Goal: Task Accomplishment & Management: Manage account settings

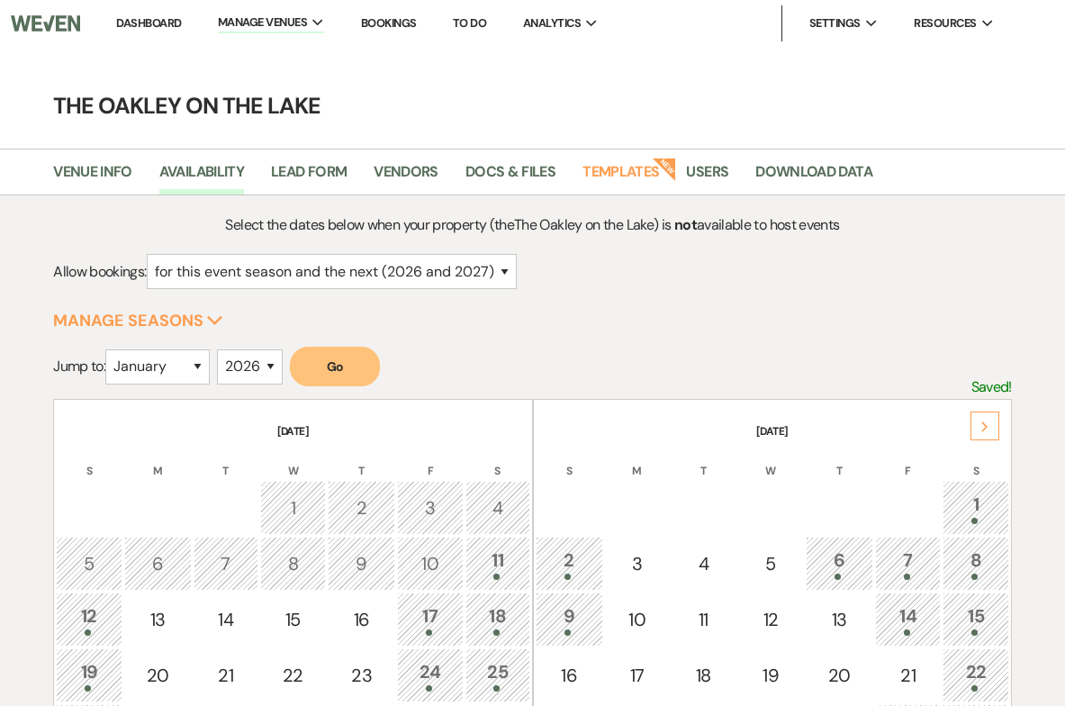
click at [174, 20] on link "Dashboard" at bounding box center [148, 22] width 65 height 15
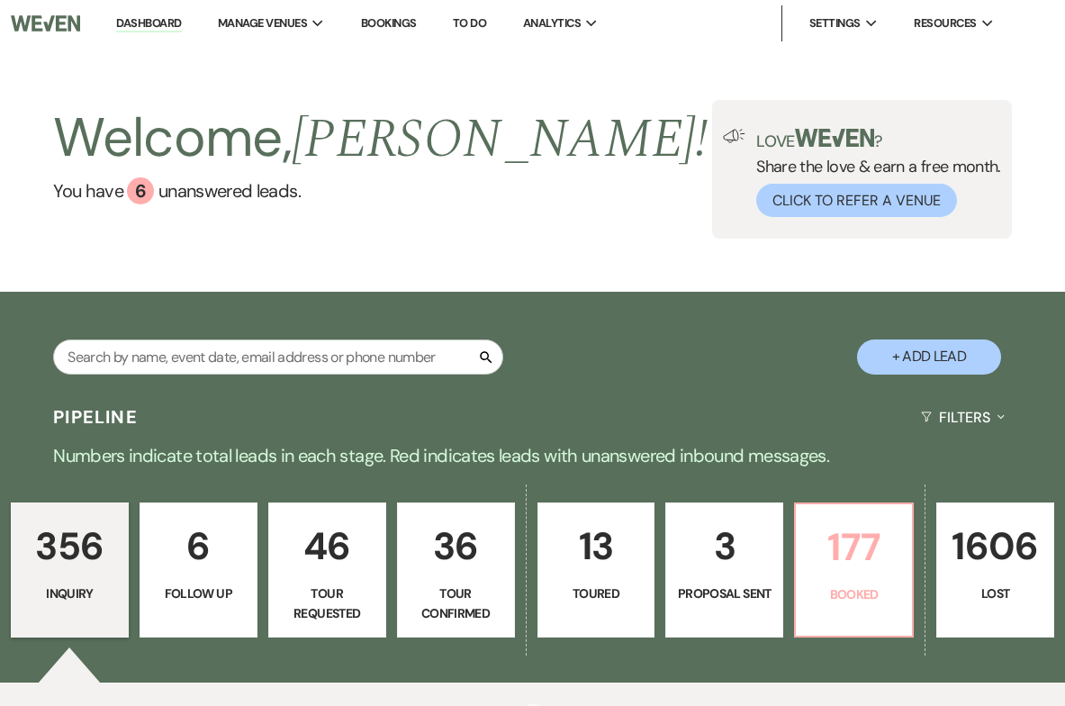
click at [868, 576] on p "177" at bounding box center [854, 547] width 95 height 60
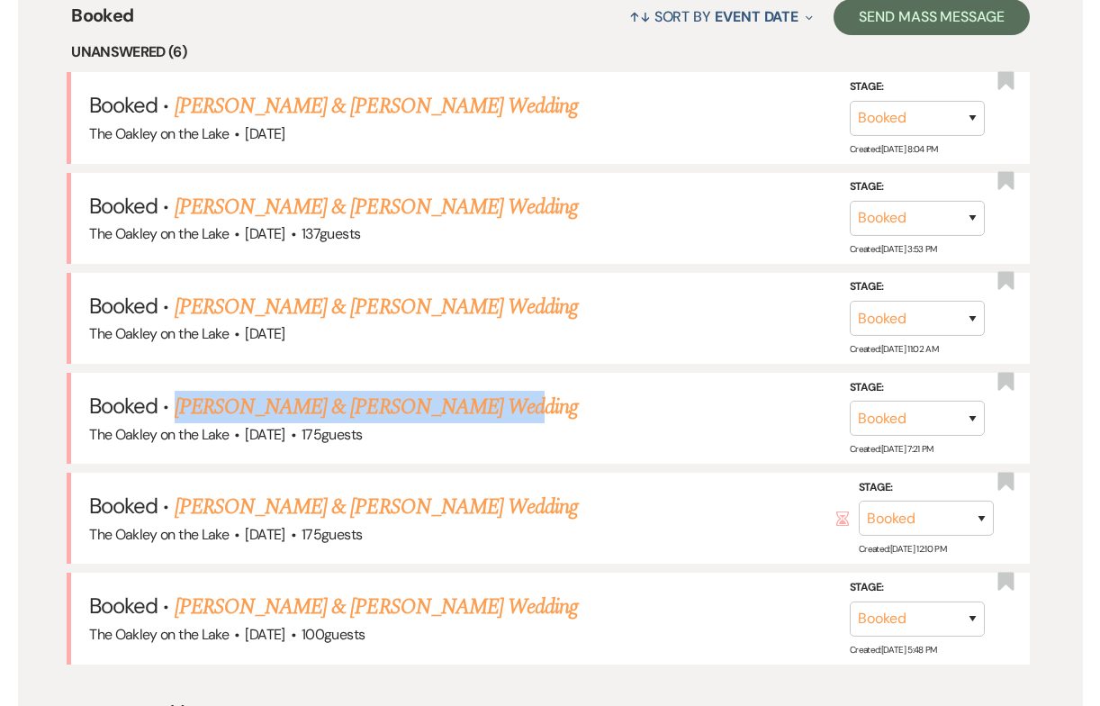
scroll to position [716, 0]
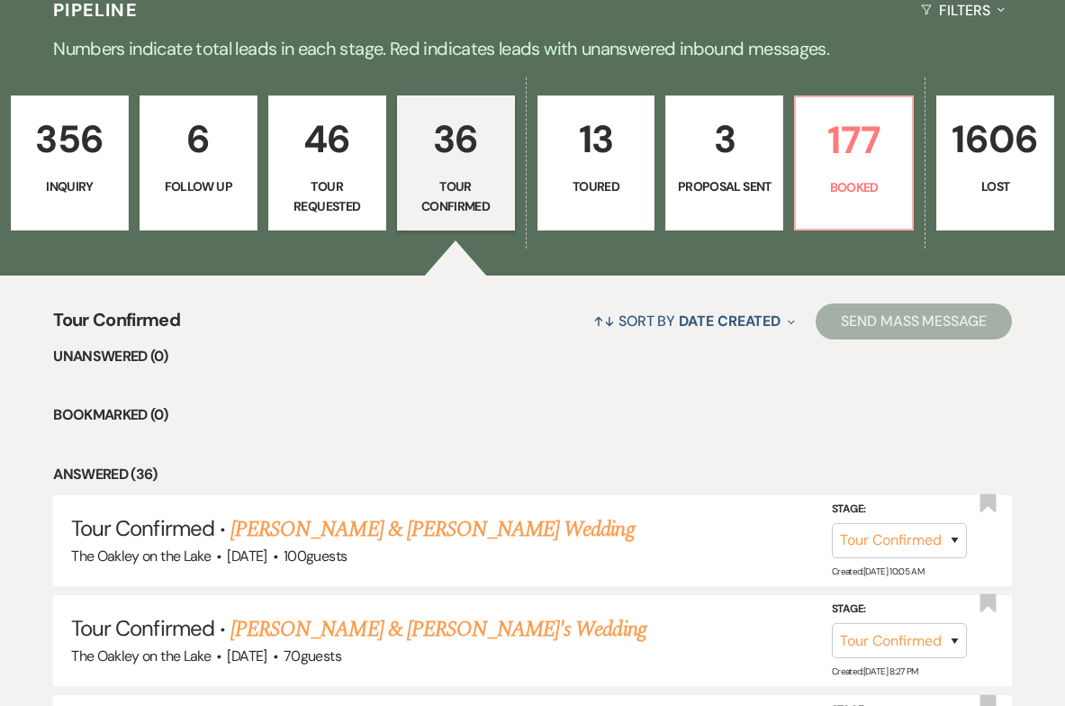
scroll to position [405, 0]
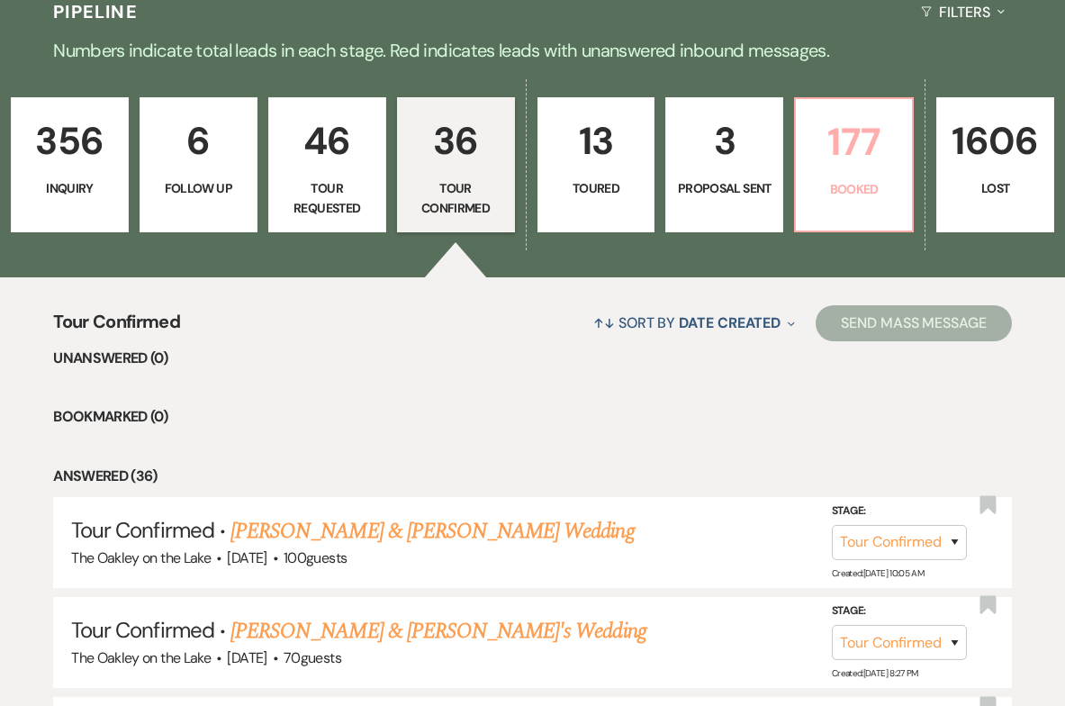
click at [861, 199] on link "177 Booked" at bounding box center [854, 164] width 120 height 135
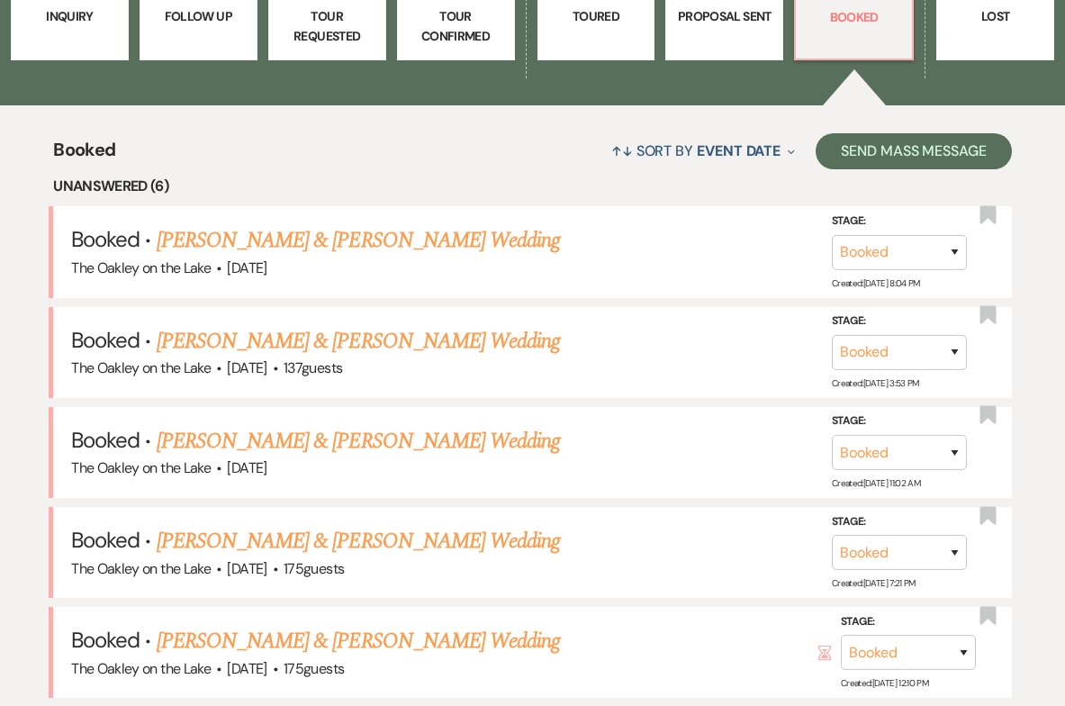
scroll to position [590, 0]
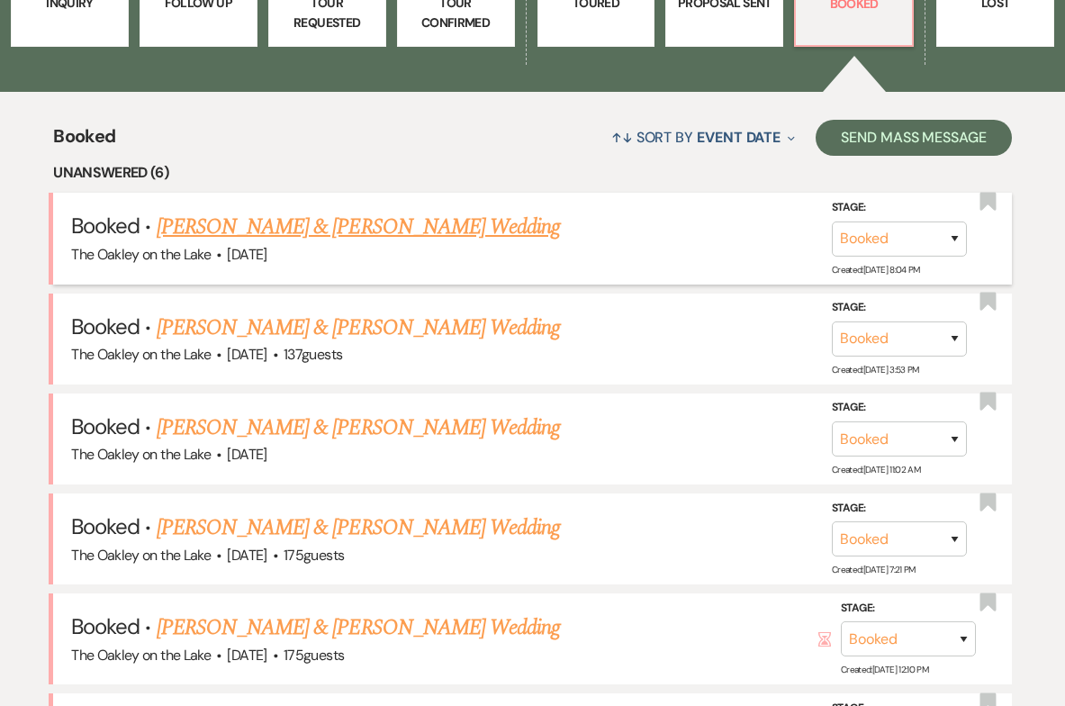
click at [275, 232] on link "Brianna Watson & Michael Hubbard's Wedding" at bounding box center [358, 227] width 403 height 32
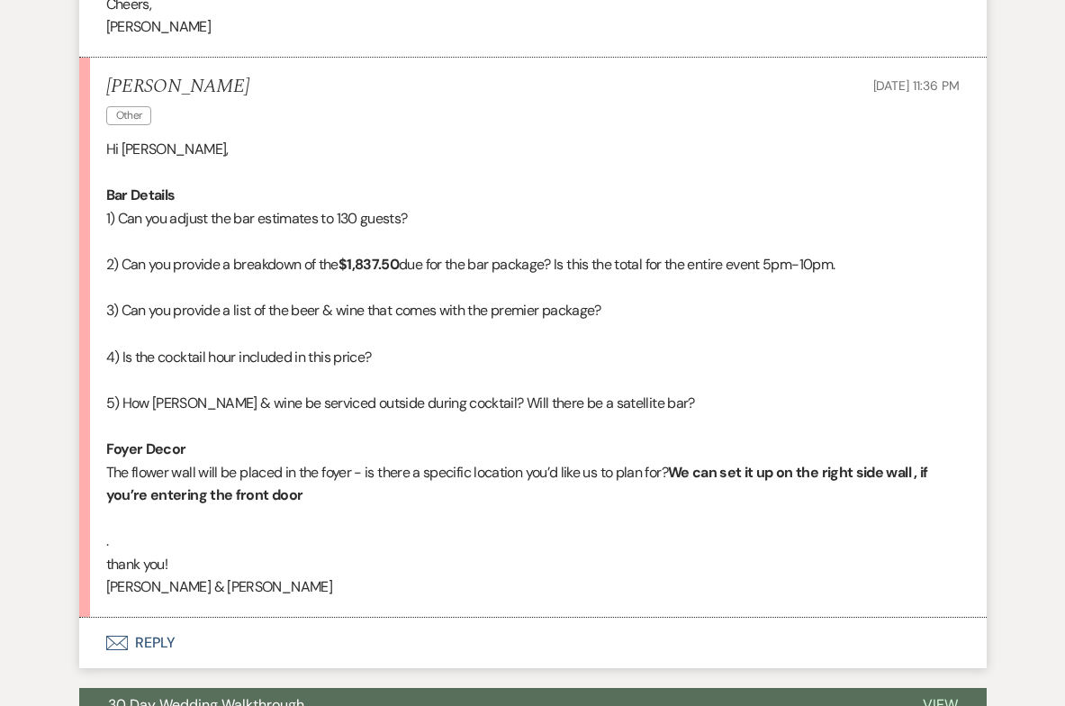
scroll to position [3923, 0]
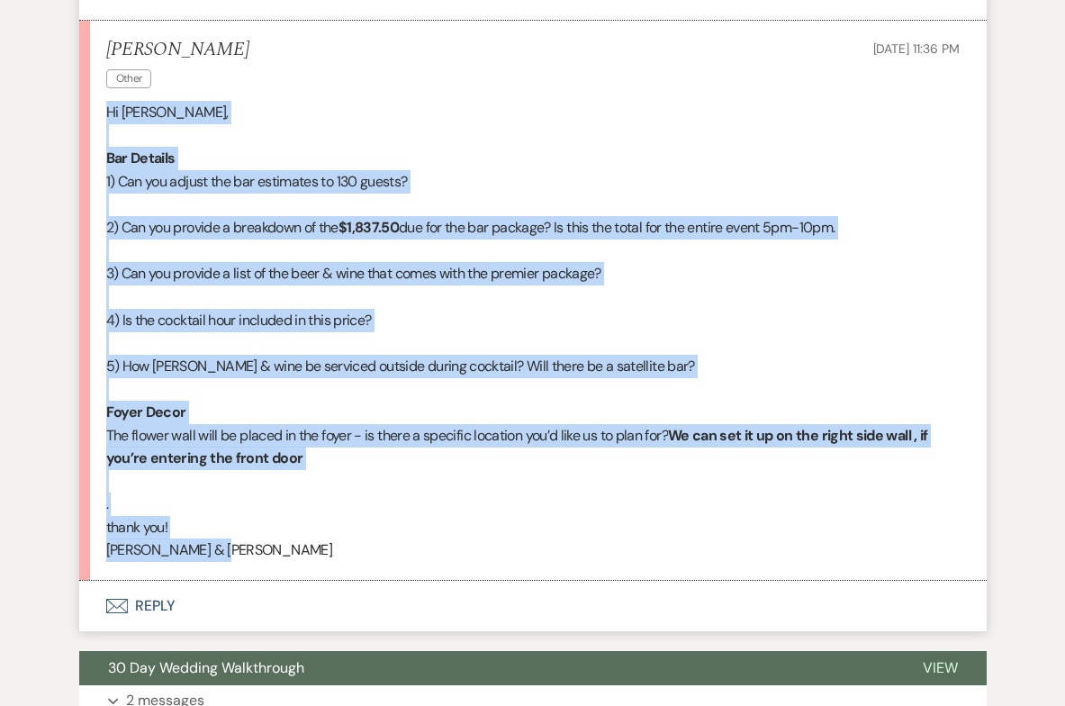
drag, startPoint x: 232, startPoint y: 509, endPoint x: 109, endPoint y: 64, distance: 461.5
click at [109, 101] on div "Hi Megan, Bar Details 1) Can you adjust the bar estimates to 130 guests? 2) Can…" at bounding box center [532, 331] width 853 height 461
copy div "Hi Megan, Bar Details 1) Can you adjust the bar estimates to 130 guests? 2) Can…"
click at [528, 426] on span "The flower wall will be placed in the foyer - is there a specific location you’…" at bounding box center [387, 435] width 562 height 19
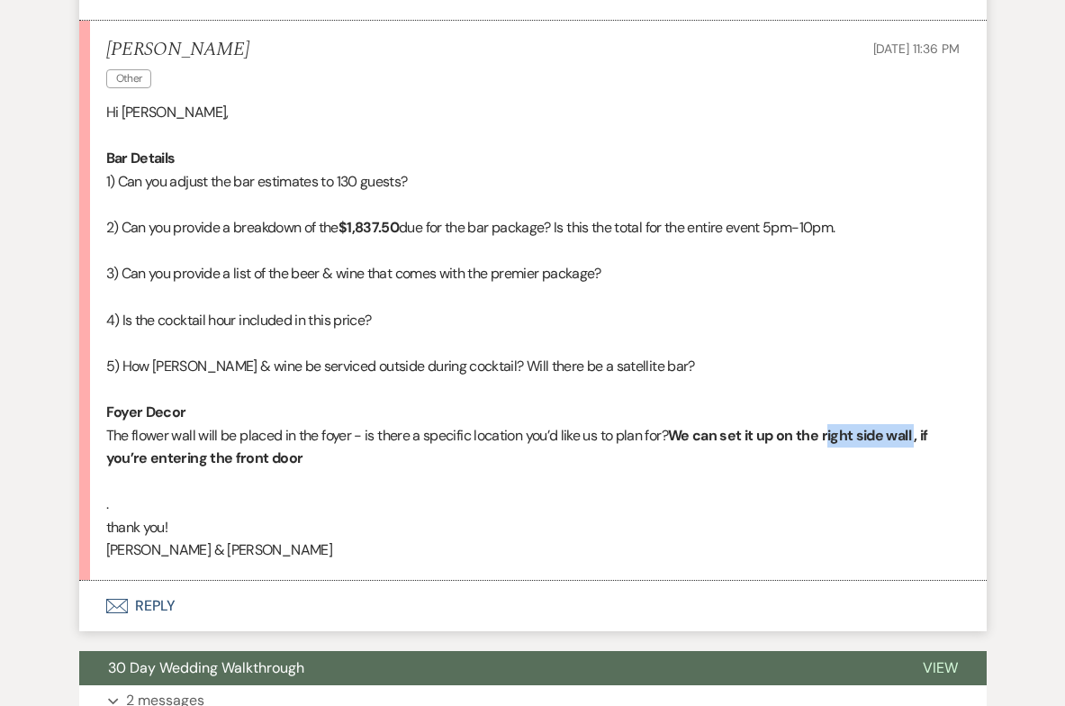
drag, startPoint x: 830, startPoint y: 392, endPoint x: 918, endPoint y: 393, distance: 88.2
click at [918, 426] on strong "We can set it up on the right side wall , if you’re entering the front door" at bounding box center [517, 447] width 822 height 42
copy strong "right side wall"
click at [229, 581] on button "Envelope Reply" at bounding box center [532, 606] width 907 height 50
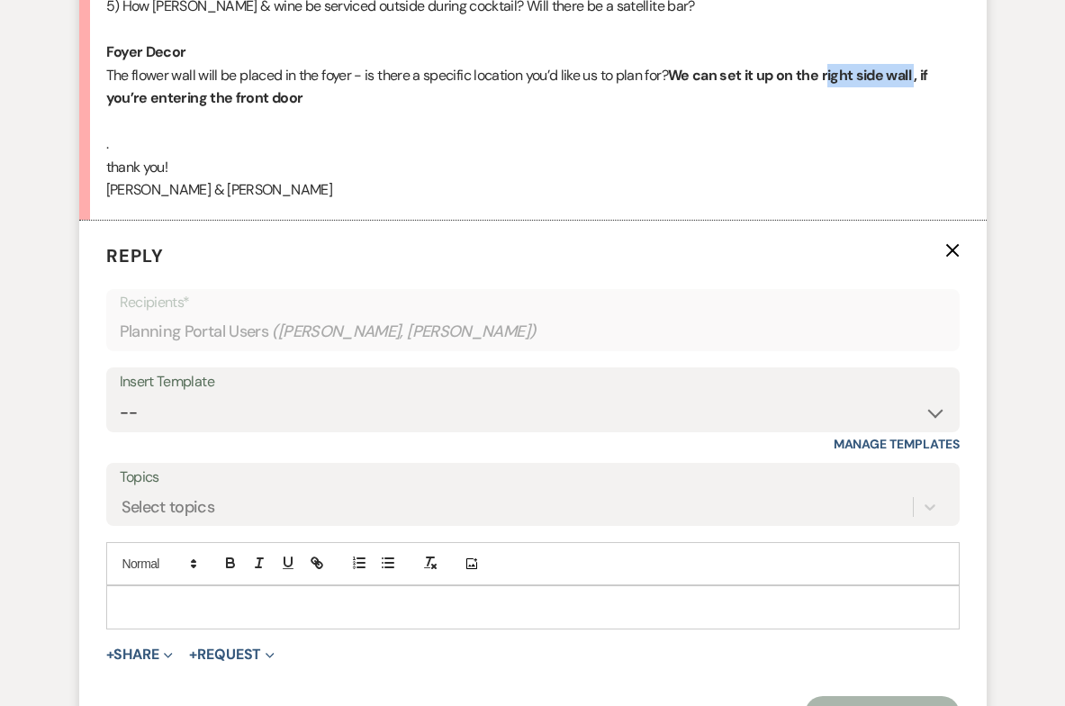
scroll to position [4291, 0]
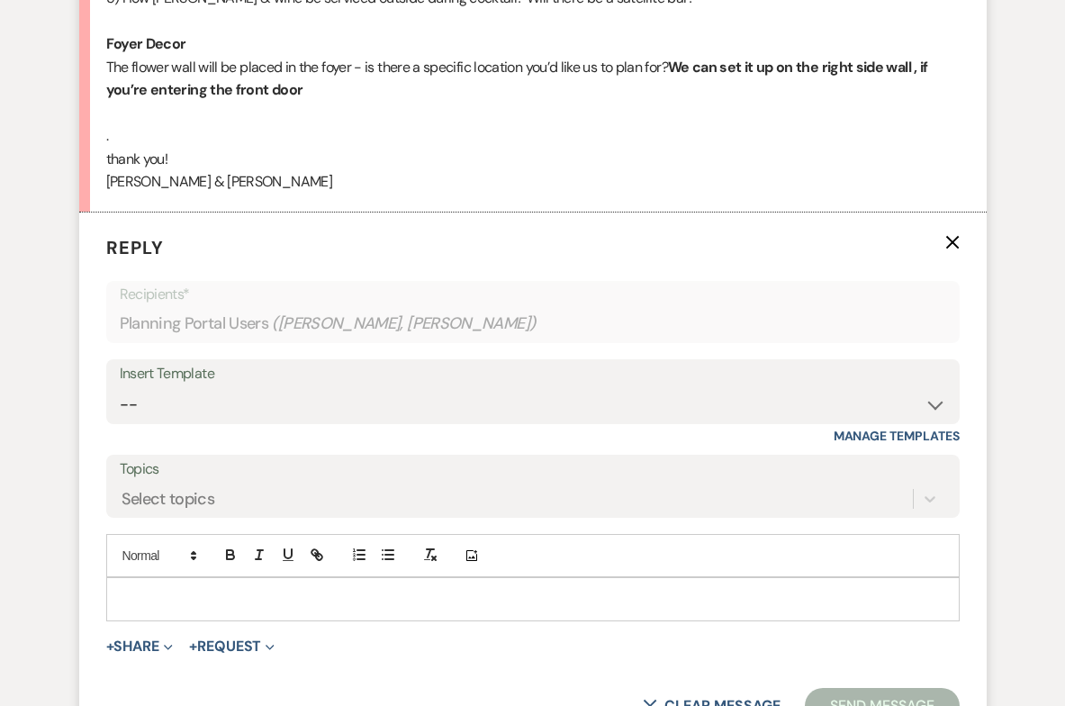
click at [122, 578] on div at bounding box center [533, 598] width 852 height 41
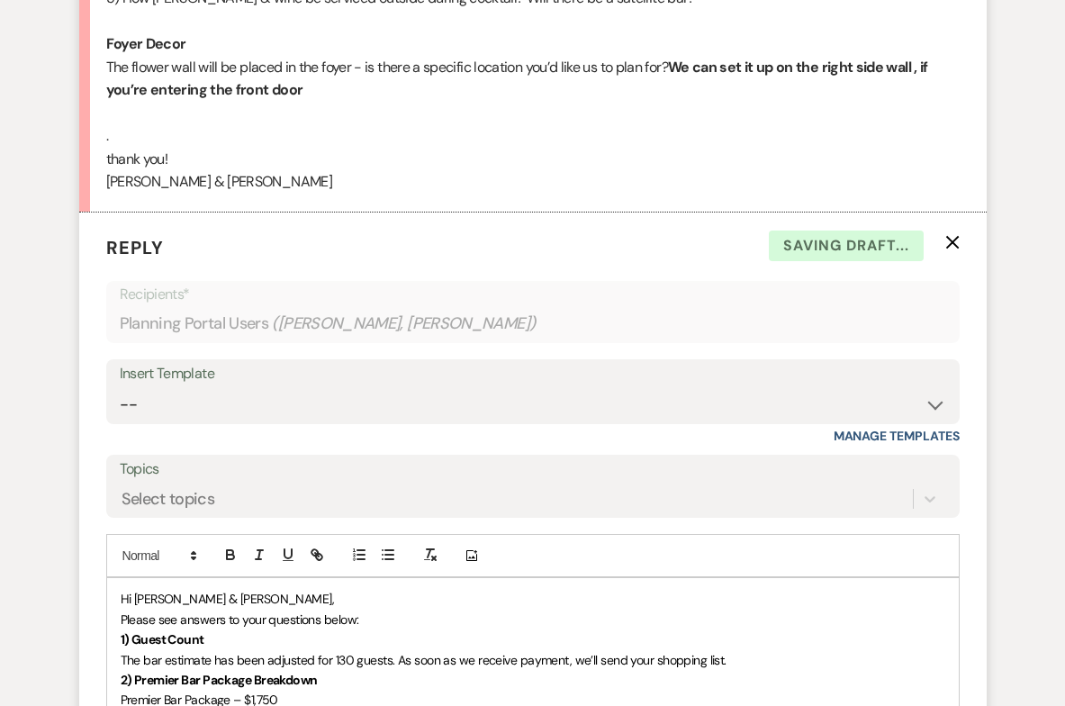
click at [284, 589] on p "Hi Brianna & Michael," at bounding box center [533, 599] width 825 height 20
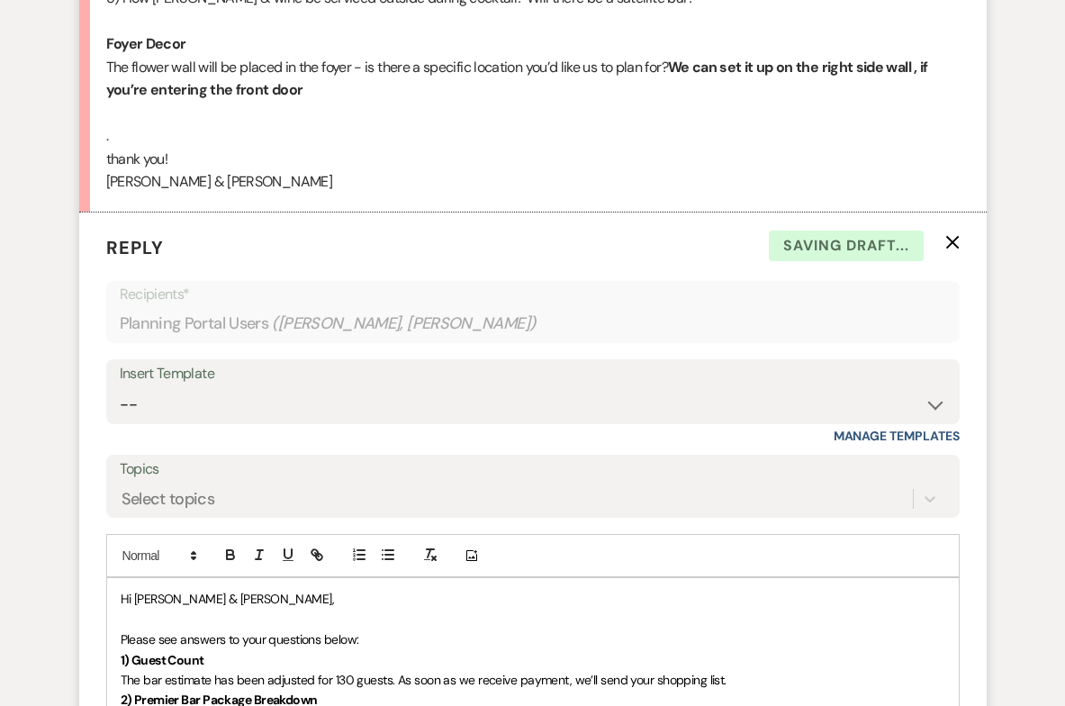
click at [383, 629] on p "Please see answers to your questions below:" at bounding box center [533, 639] width 825 height 20
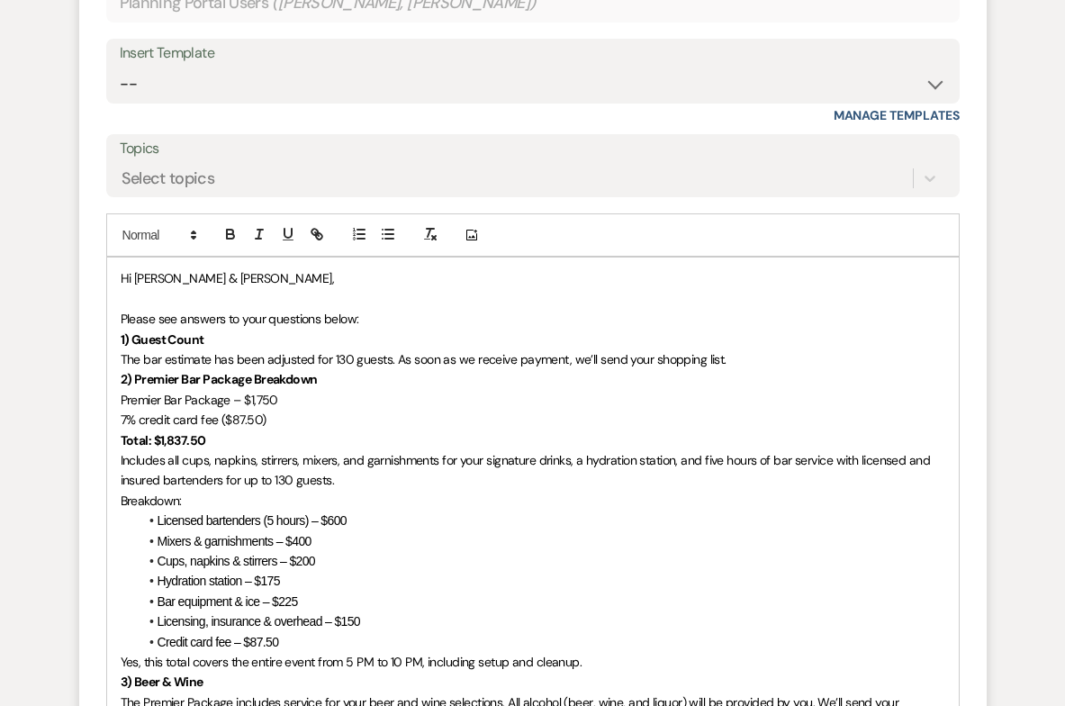
scroll to position [4617, 0]
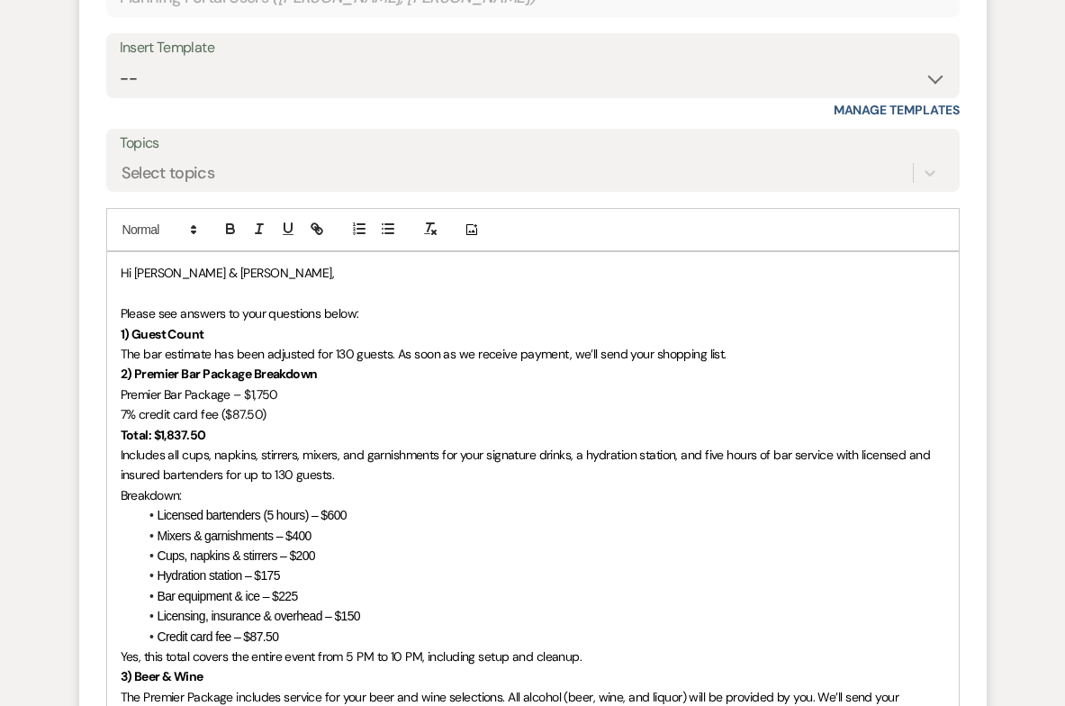
click at [122, 365] on strong "2) Premier Bar Package Breakdown" at bounding box center [219, 373] width 197 height 16
drag, startPoint x: 136, startPoint y: 289, endPoint x: 121, endPoint y: 288, distance: 15.3
click at [121, 326] on strong "1) Guest Count" at bounding box center [163, 334] width 84 height 16
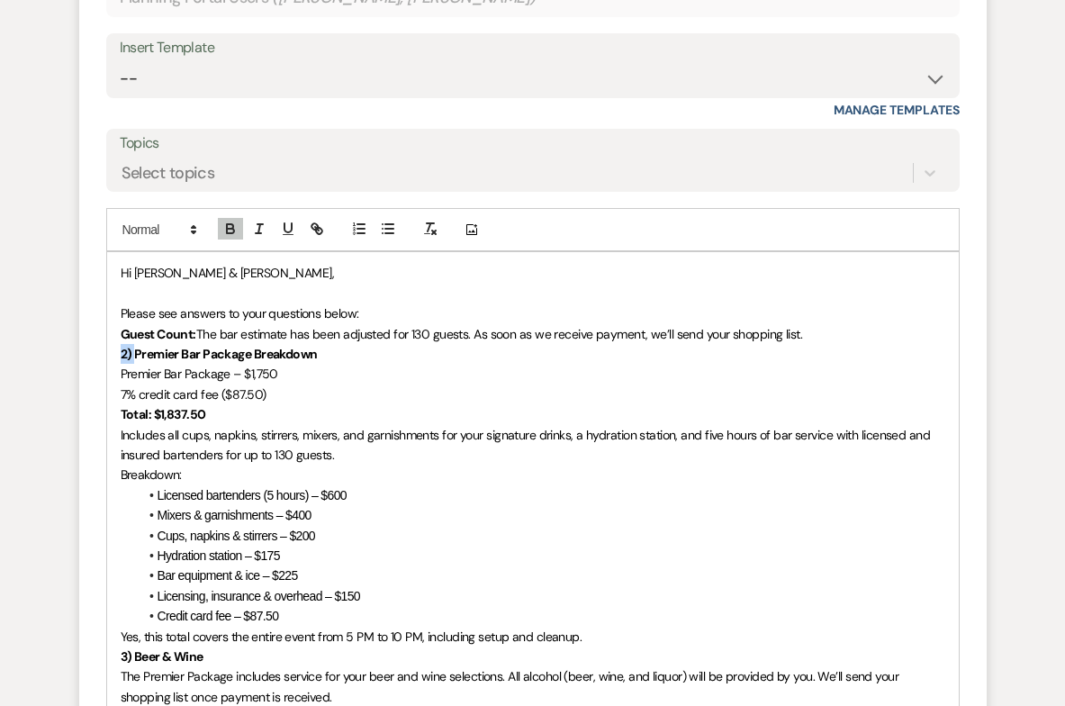
drag, startPoint x: 137, startPoint y: 306, endPoint x: 104, endPoint y: 307, distance: 33.3
click at [104, 307] on form "Reply X Saving draft... Recipients* Planning Portal Users ( Brianna Watson, Mic…" at bounding box center [532, 456] width 907 height 1138
click at [119, 328] on div "Hi Brianna & Michael, Please see answers to your questions below: Guest Count: …" at bounding box center [533, 575] width 852 height 646
click at [326, 344] on p "Premier Bar Package Breakdown" at bounding box center [533, 354] width 825 height 20
click at [122, 346] on strong "Premier Bar Package Breakdown:" at bounding box center [214, 354] width 186 height 16
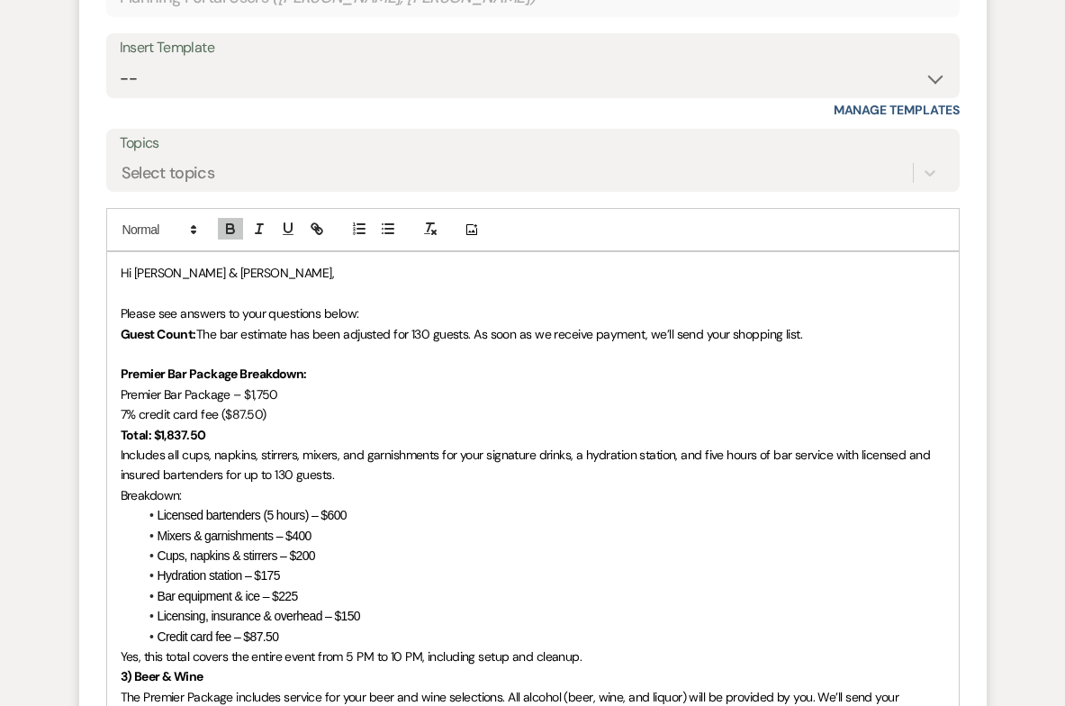
click at [121, 427] on strong "Total: $1,837.50" at bounding box center [164, 435] width 86 height 16
click at [121, 406] on span "7% credit card fee ($87.50)" at bounding box center [194, 414] width 146 height 16
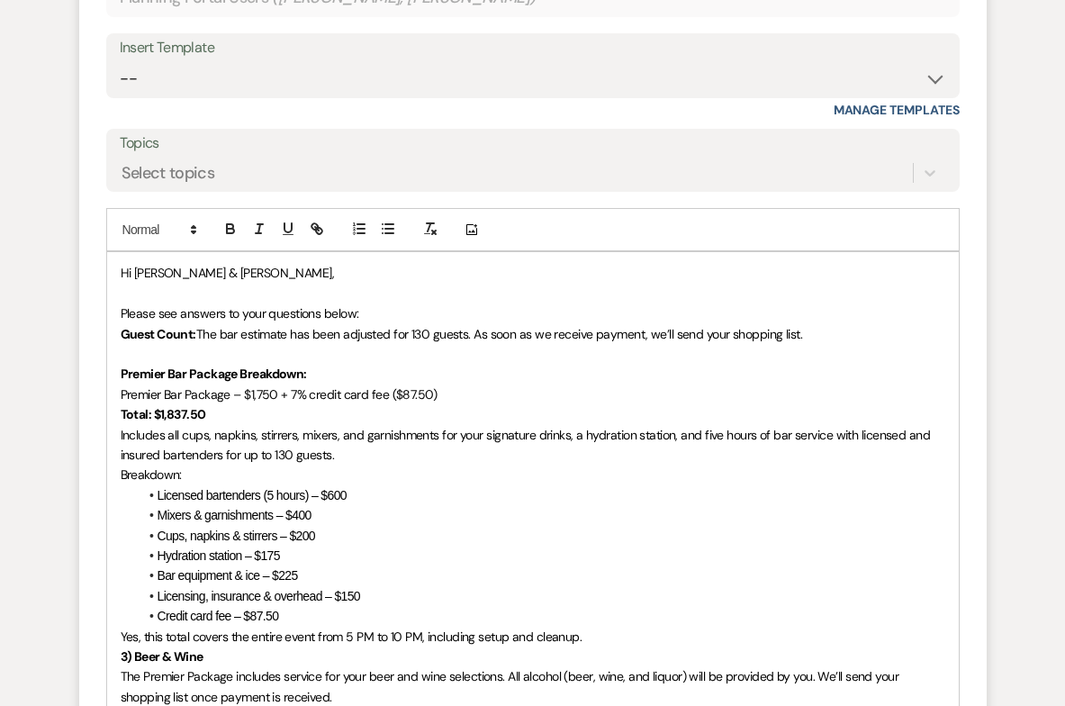
click at [117, 371] on div "Hi Brianna & Michael, Please see answers to your questions below: Guest Count: …" at bounding box center [533, 575] width 852 height 646
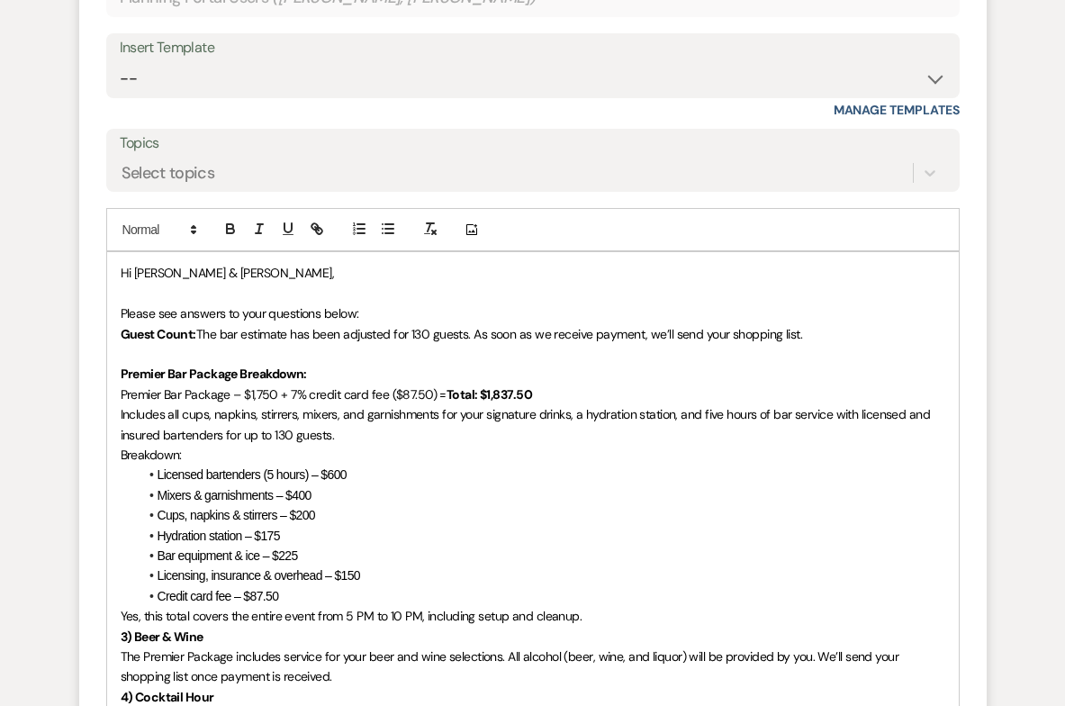
click at [373, 404] on p "Includes all cups, napkins, stirrers, mixers, and garnishments for your signatu…" at bounding box center [533, 424] width 825 height 41
click at [124, 446] on span "Breakdown:" at bounding box center [151, 454] width 61 height 16
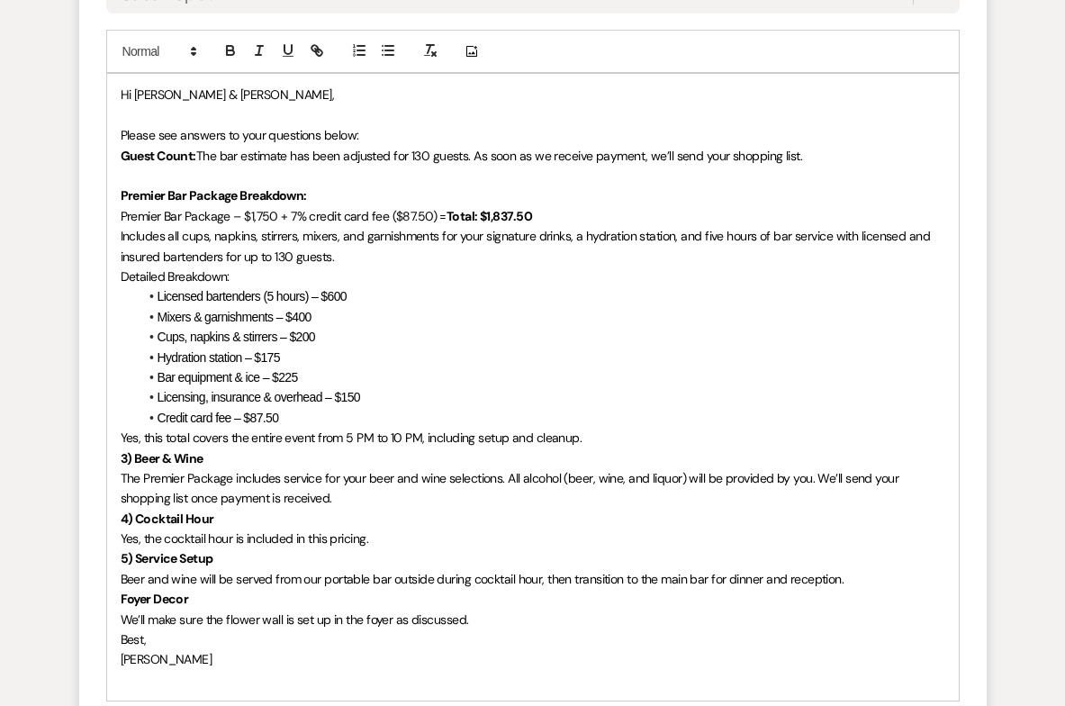
scroll to position [4794, 0]
click at [157, 430] on span "Yes, this total covers the entire event from 5 PM to 10 PM, including setup and…" at bounding box center [352, 438] width 462 height 16
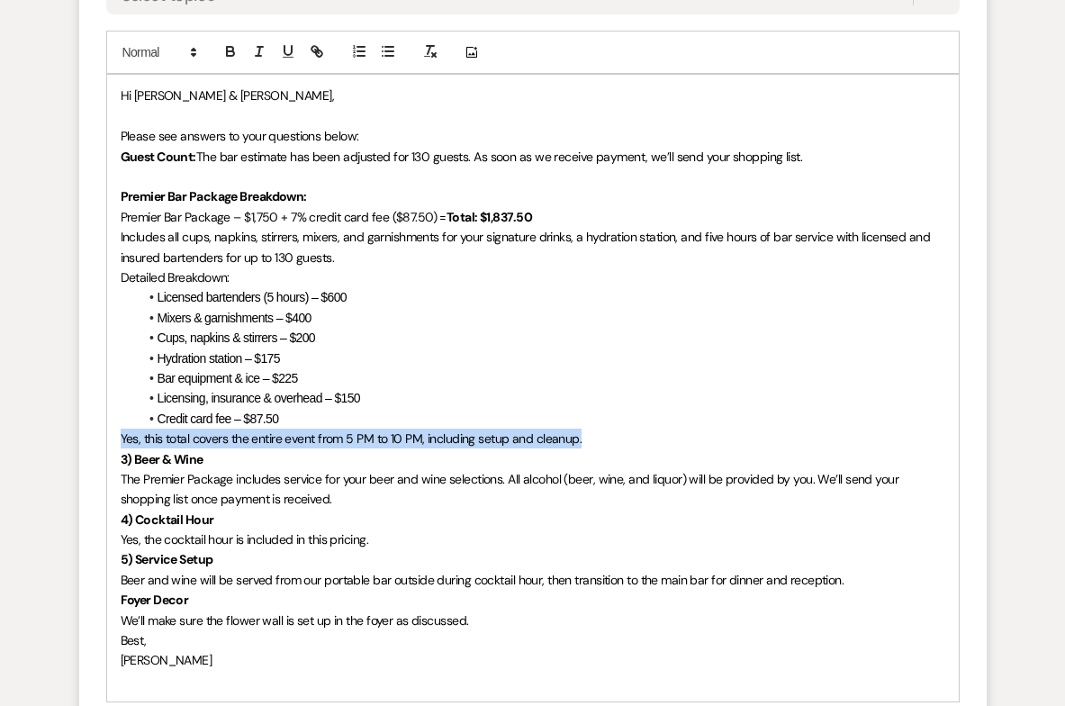
click at [157, 430] on span "Yes, this total covers the entire event from 5 PM to 10 PM, including setup and…" at bounding box center [352, 438] width 462 height 16
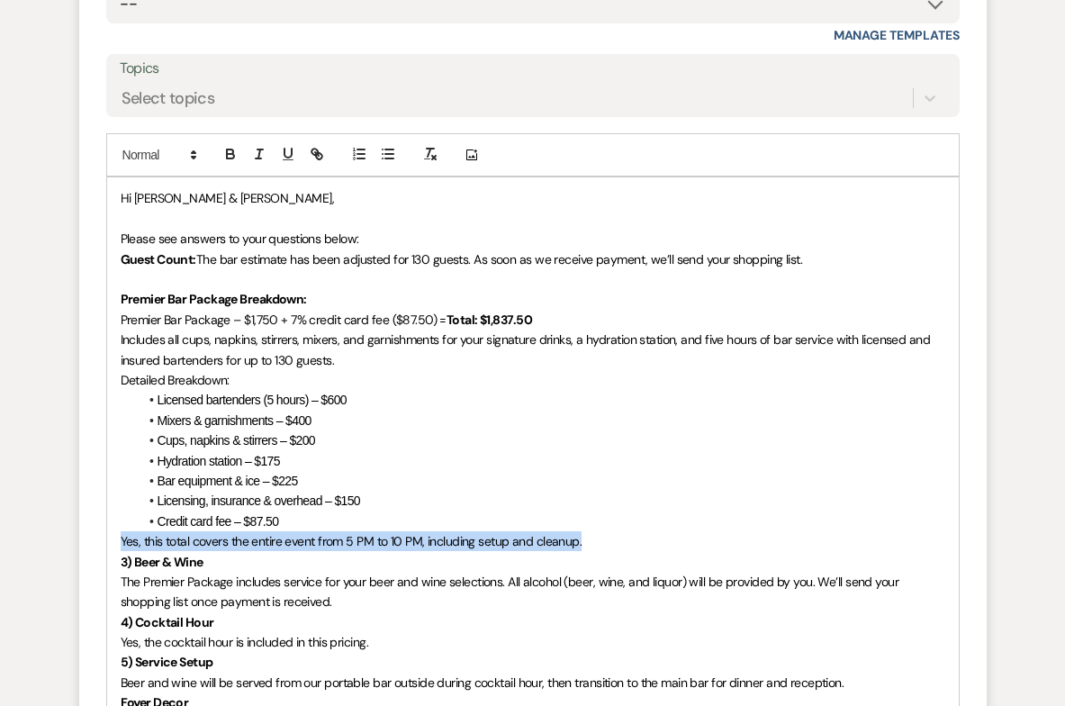
scroll to position [4690, 0]
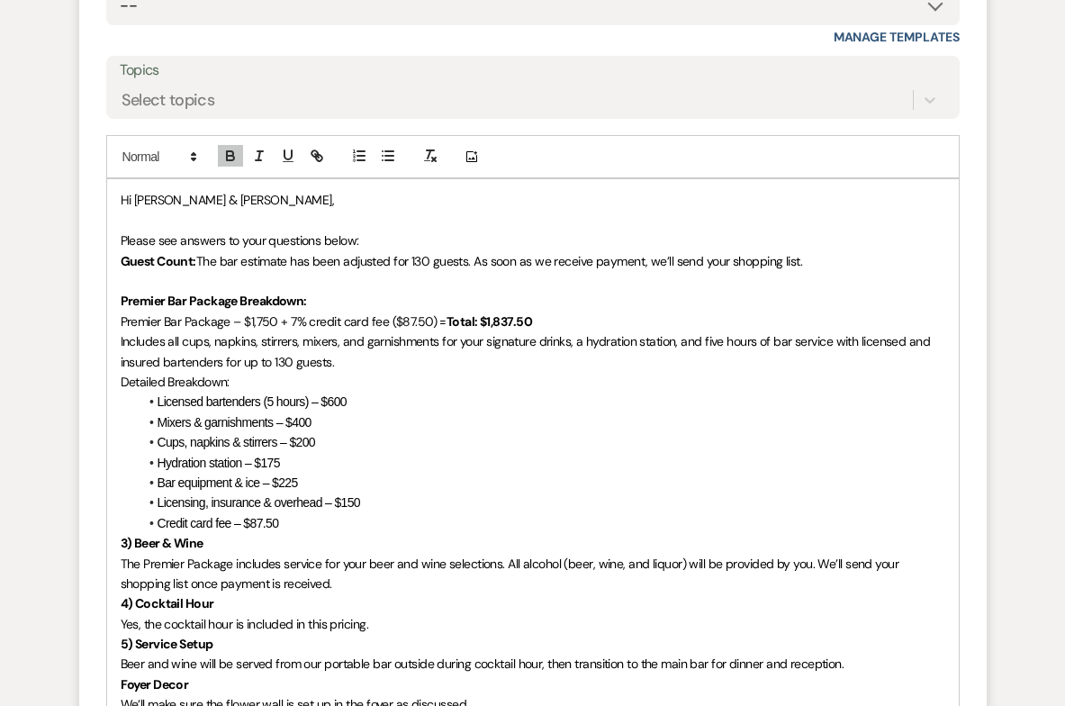
click at [362, 331] on p "Includes all cups, napkins, stirrers, mixers, and garnishments for your signatu…" at bounding box center [533, 351] width 825 height 41
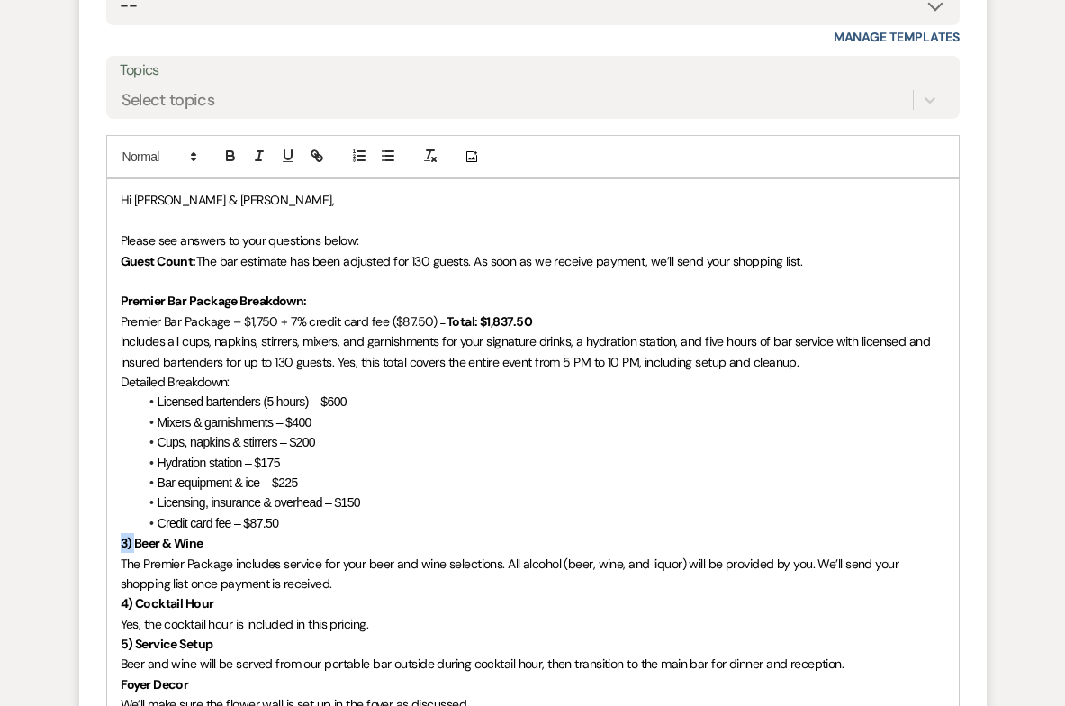
drag, startPoint x: 136, startPoint y: 497, endPoint x: 113, endPoint y: 493, distance: 23.7
click at [113, 493] on div "Hi Brianna & Michael, Please see answers to your questions below: Guest Count: …" at bounding box center [533, 482] width 852 height 606
click at [189, 535] on strong "Beer & Wine" at bounding box center [155, 543] width 69 height 16
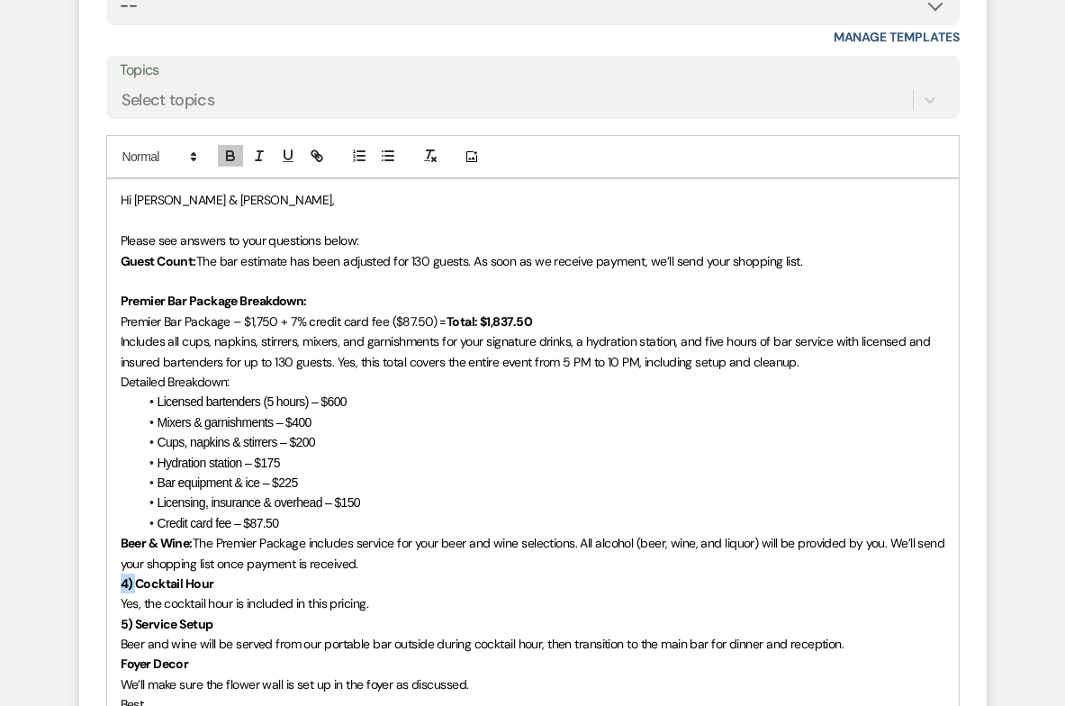
drag, startPoint x: 139, startPoint y: 541, endPoint x: 108, endPoint y: 536, distance: 31.1
click at [108, 536] on div "Hi Brianna & Michael, Please see answers to your questions below: Guest Count: …" at bounding box center [533, 472] width 852 height 586
click at [122, 595] on span "Yes, the cocktail hour is included in this pricing." at bounding box center [245, 603] width 248 height 16
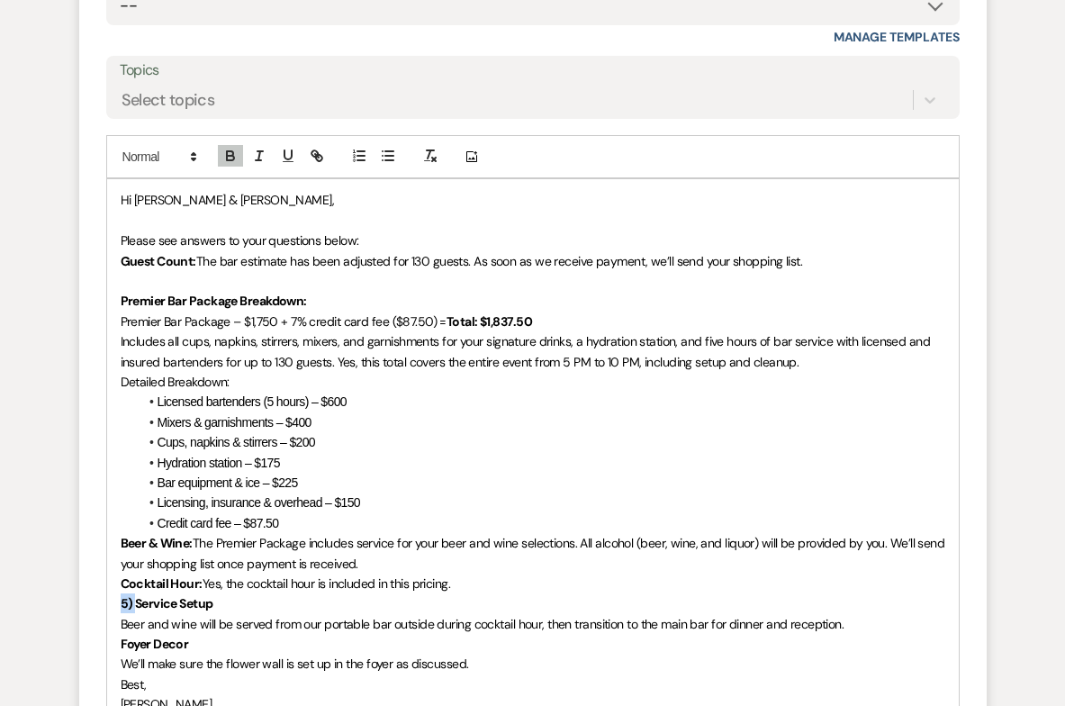
drag, startPoint x: 137, startPoint y: 562, endPoint x: 113, endPoint y: 561, distance: 24.3
click at [113, 562] on div "Hi Brianna & Michael, Please see answers to your questions below: Guest Count: …" at bounding box center [533, 462] width 852 height 566
click at [117, 581] on div "Hi Brianna & Michael, Please see answers to your questions below: Guest Count: …" at bounding box center [533, 462] width 852 height 566
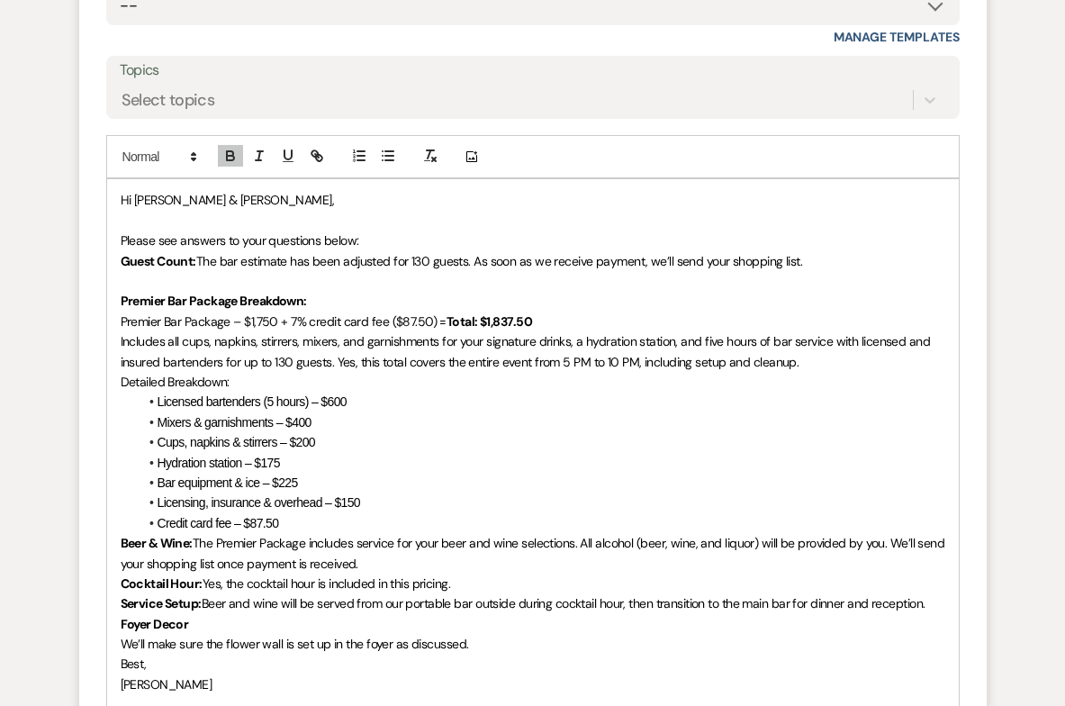
click at [122, 636] on span "We’ll make sure the flower wall is set up in the foyer as discussed." at bounding box center [295, 644] width 348 height 16
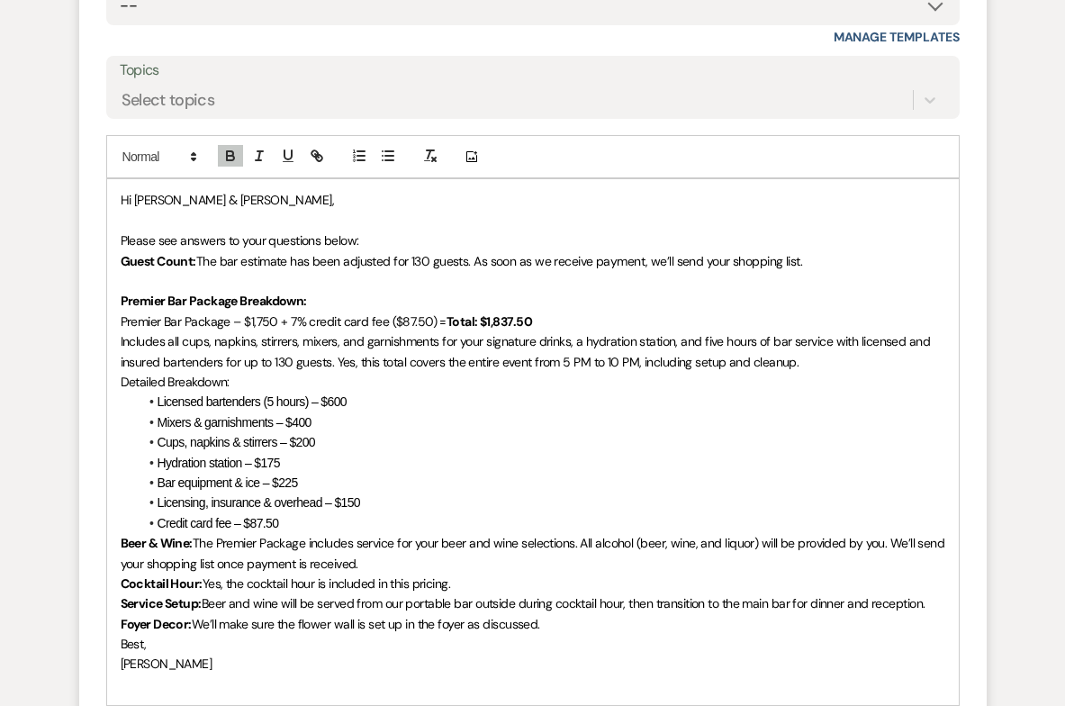
click at [516, 616] on span "We’ll make sure the flower wall is set up in the foyer as discussed." at bounding box center [366, 624] width 348 height 16
click at [212, 674] on p at bounding box center [533, 684] width 825 height 20
click at [133, 636] on span "Best," at bounding box center [134, 644] width 26 height 16
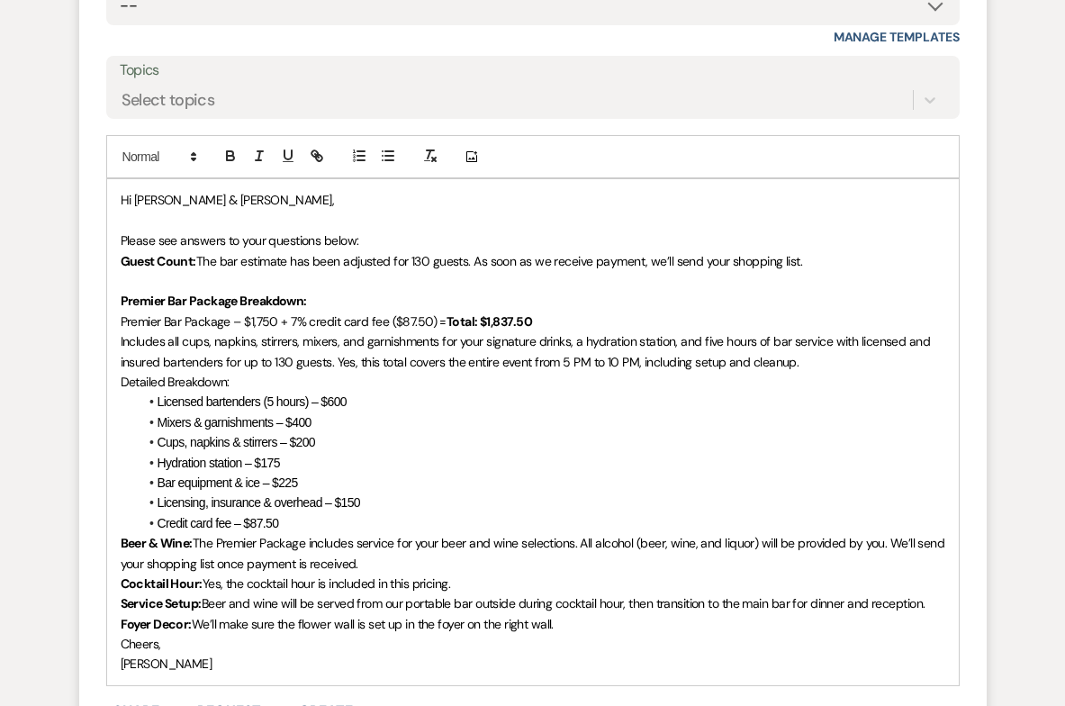
click at [122, 636] on span "Cheers," at bounding box center [141, 644] width 41 height 16
click at [132, 634] on p at bounding box center [533, 644] width 825 height 20
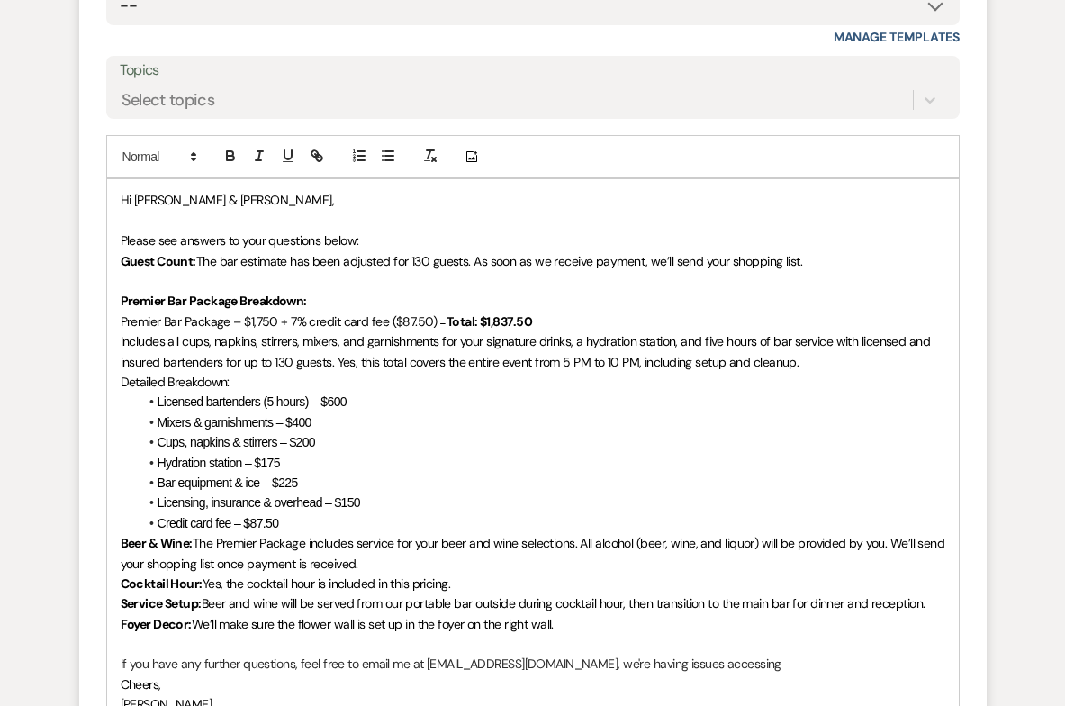
click at [608, 654] on p "If you have any further questions, feel free to email me at ontherocks@theoakle…" at bounding box center [533, 664] width 825 height 20
click at [609, 654] on p "If you have any further questions, feel free to email me at ontherocks@theoakle…" at bounding box center [533, 674] width 825 height 41
click at [771, 654] on p "If you have any further questions, feel free to email me at ontherocks@theoakle…" at bounding box center [533, 674] width 825 height 41
click at [942, 654] on p "If you have any further questions, feel free to email me at ontherocks@theoakle…" at bounding box center [533, 674] width 825 height 41
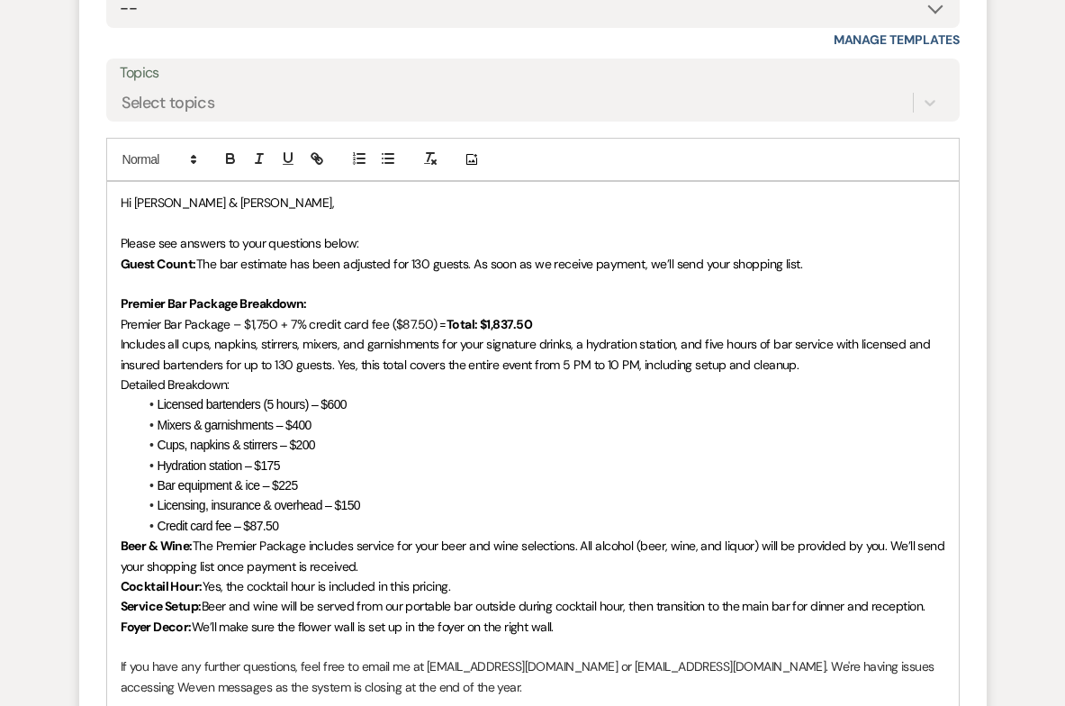
scroll to position [4688, 0]
click at [171, 273] on p at bounding box center [533, 283] width 825 height 20
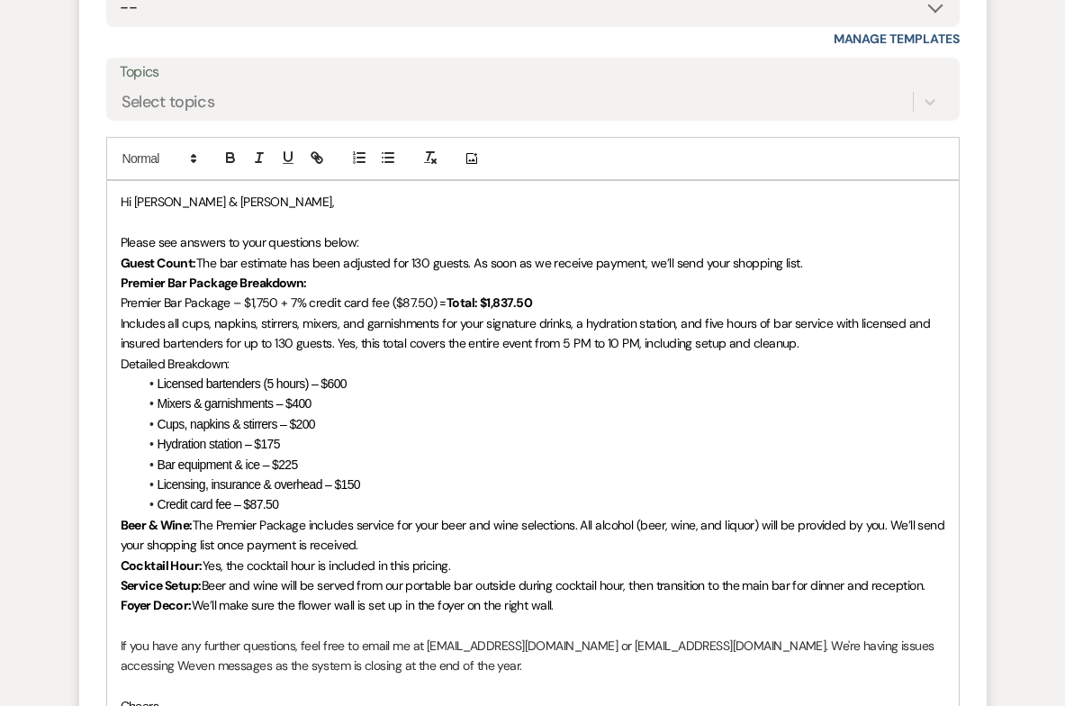
click at [227, 212] on p at bounding box center [533, 222] width 825 height 20
click at [382, 232] on p "Please see answers to your questions below:" at bounding box center [533, 242] width 825 height 20
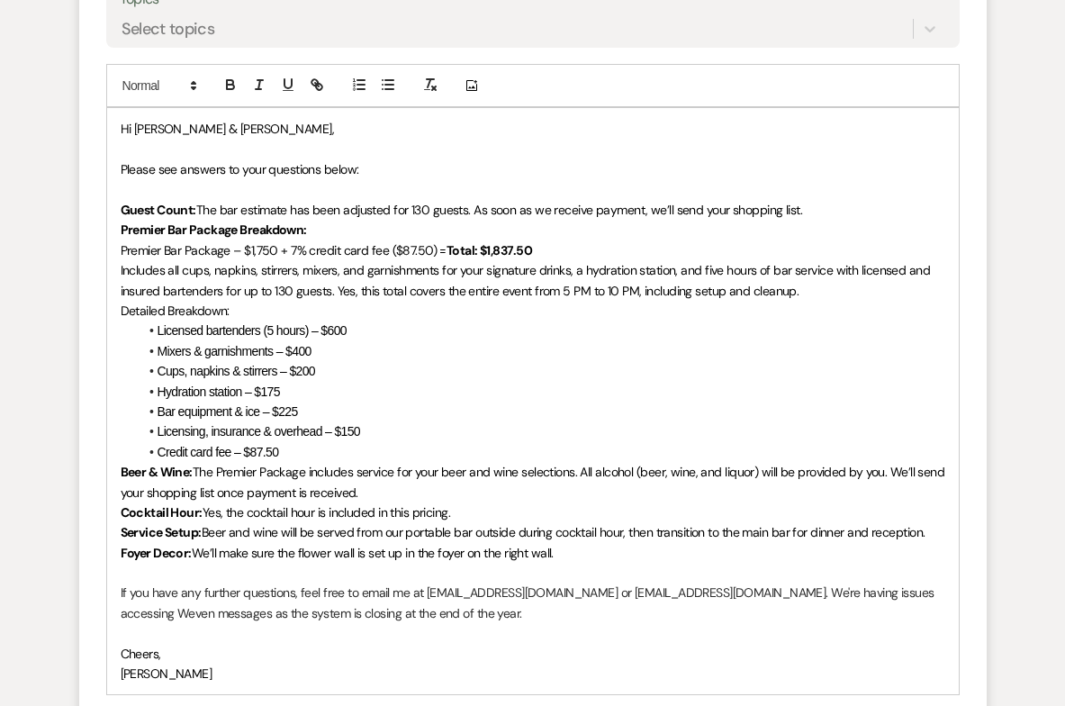
scroll to position [4762, 0]
click at [124, 221] on strong "Premier Bar Package Breakdown:" at bounding box center [214, 229] width 186 height 16
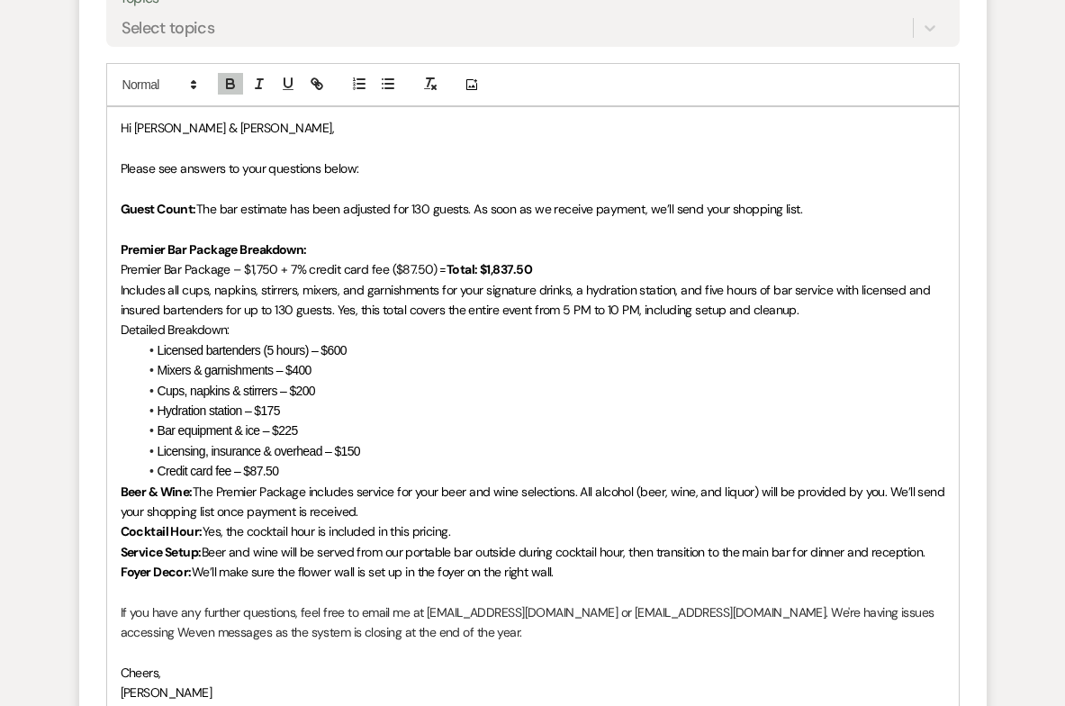
click at [122, 483] on strong "Beer & Wine:" at bounding box center [157, 491] width 72 height 16
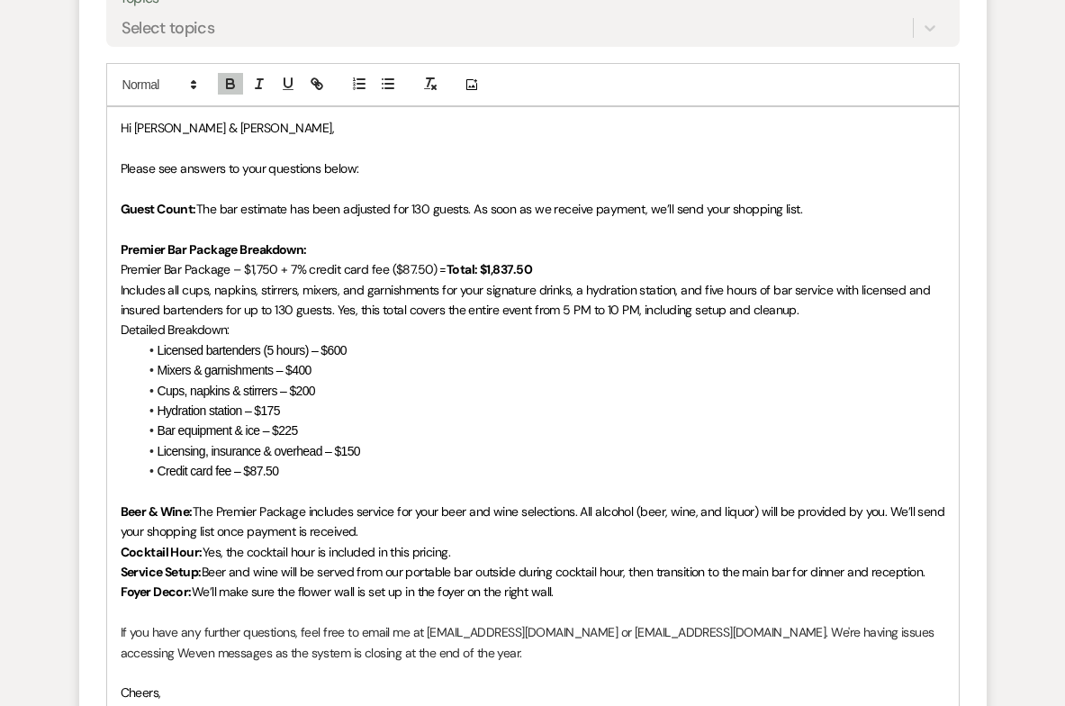
click at [122, 544] on strong "Cocktail Hour:" at bounding box center [162, 552] width 82 height 16
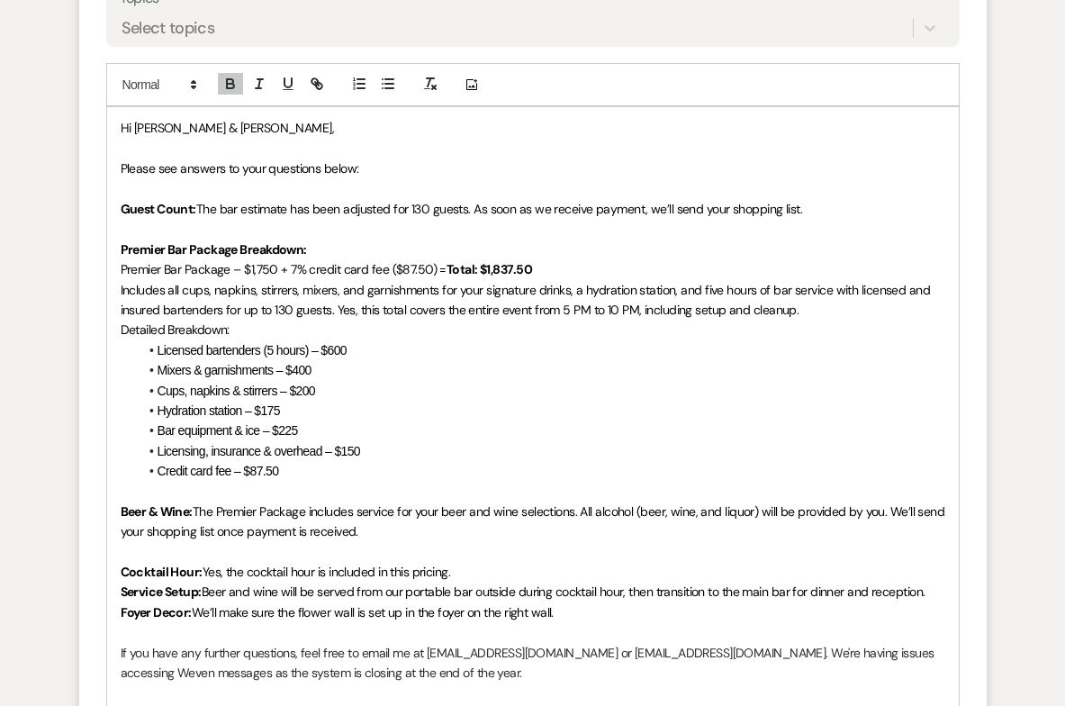
click at [123, 583] on strong "Service Setup:" at bounding box center [161, 591] width 81 height 16
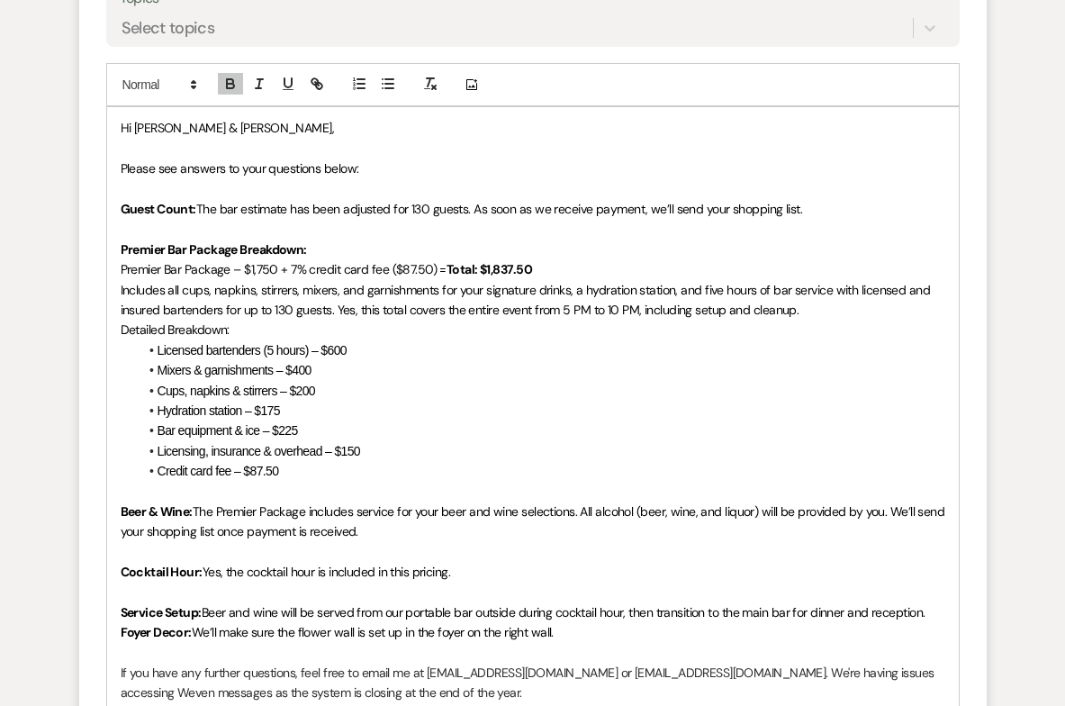
click at [118, 586] on div "Hi Brianna & Michael, Please see answers to your questions below: Guest Count: …" at bounding box center [533, 440] width 852 height 667
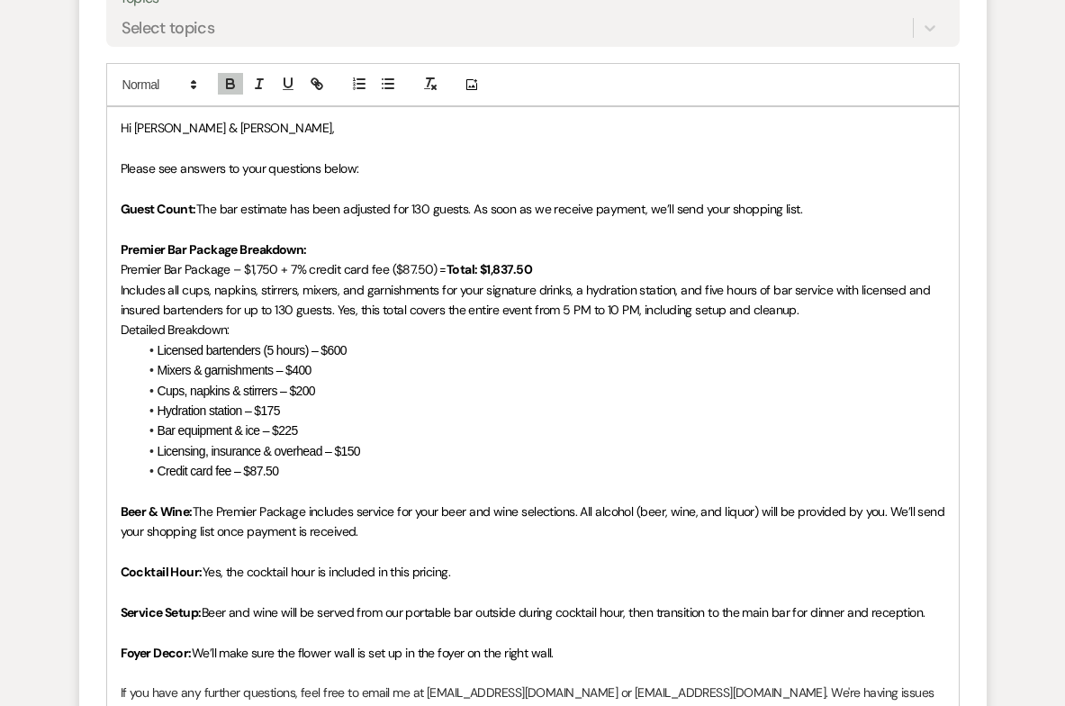
click at [355, 444] on span "Licensing, insurance & overhead – $150" at bounding box center [259, 451] width 203 height 14
drag, startPoint x: 348, startPoint y: 406, endPoint x: 363, endPoint y: 407, distance: 14.4
click at [363, 441] on li "Licensing, insurance & overhead – $150" at bounding box center [542, 451] width 807 height 20
click at [280, 401] on li "Hydration station – $175" at bounding box center [542, 411] width 807 height 20
drag, startPoint x: 298, startPoint y: 387, endPoint x: 286, endPoint y: 387, distance: 11.7
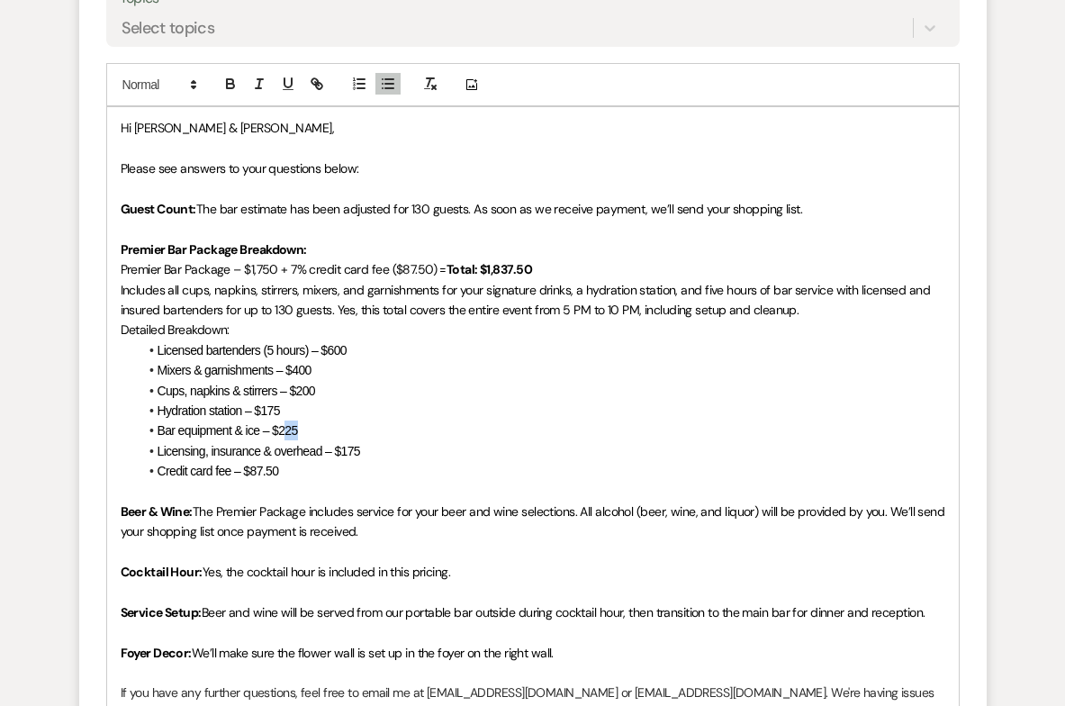
click at [286, 423] on span "Bar equipment & ice – $225" at bounding box center [228, 430] width 140 height 14
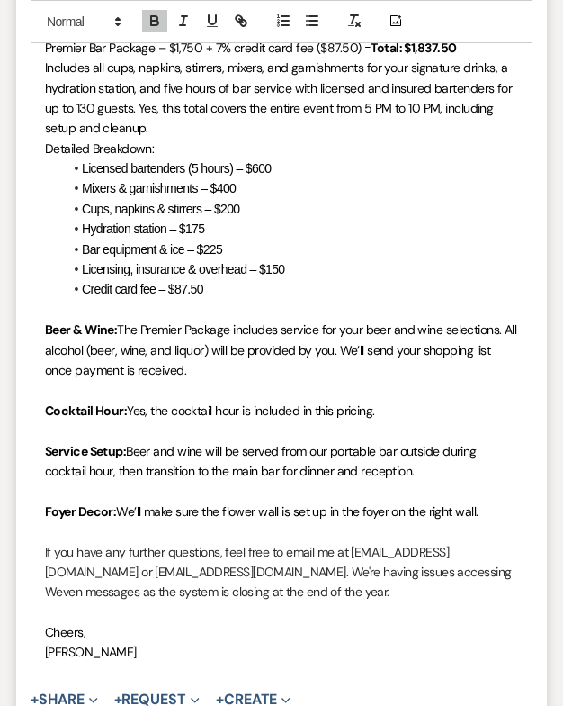
scroll to position [5945, 0]
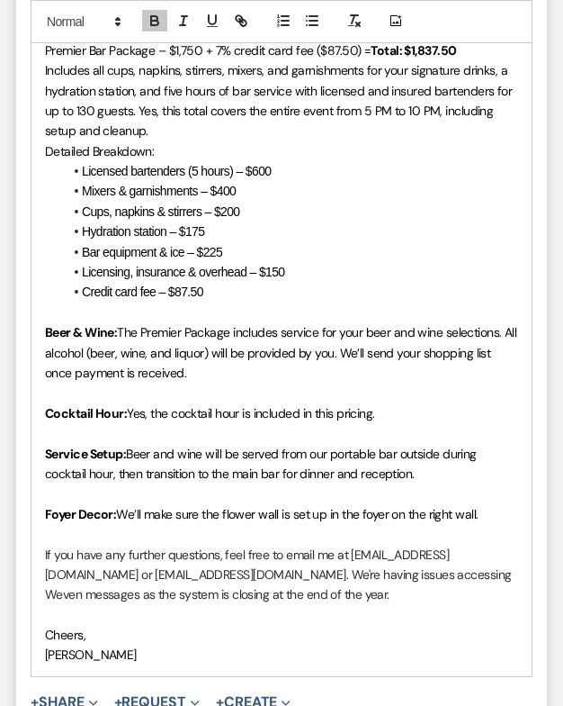
click at [230, 242] on li "Bar equipment & ice – $225" at bounding box center [290, 252] width 455 height 20
drag, startPoint x: 223, startPoint y: 227, endPoint x: 203, endPoint y: 227, distance: 19.8
click at [203, 242] on li "Bar equipment & ice – $225" at bounding box center [290, 252] width 455 height 20
click at [203, 245] on span "Bar equipment & ice – $225" at bounding box center [152, 252] width 140 height 14
drag, startPoint x: 205, startPoint y: 228, endPoint x: 222, endPoint y: 229, distance: 17.1
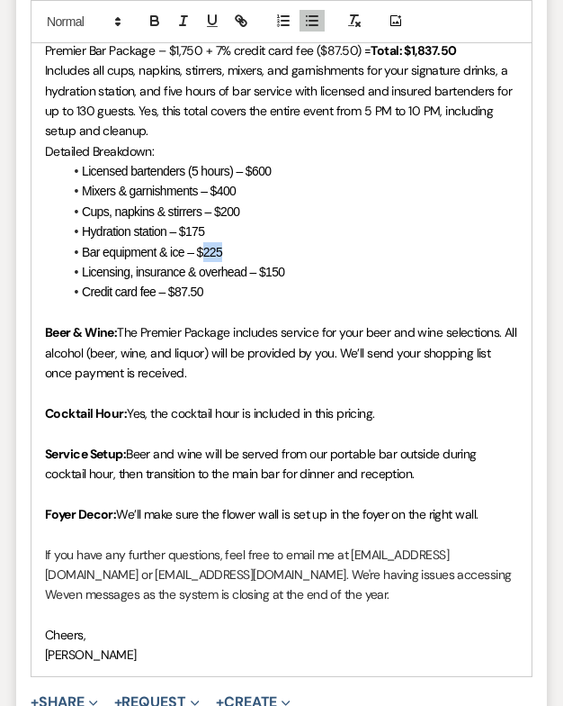
click at [222, 245] on span "Bar equipment & ice – $225" at bounding box center [152, 252] width 140 height 14
click at [285, 265] on span "Licensing, insurance & overhead – $150" at bounding box center [183, 272] width 203 height 14
click at [301, 328] on span "The Premier Package includes service for your beer and wine selections. All alc…" at bounding box center [282, 352] width 475 height 57
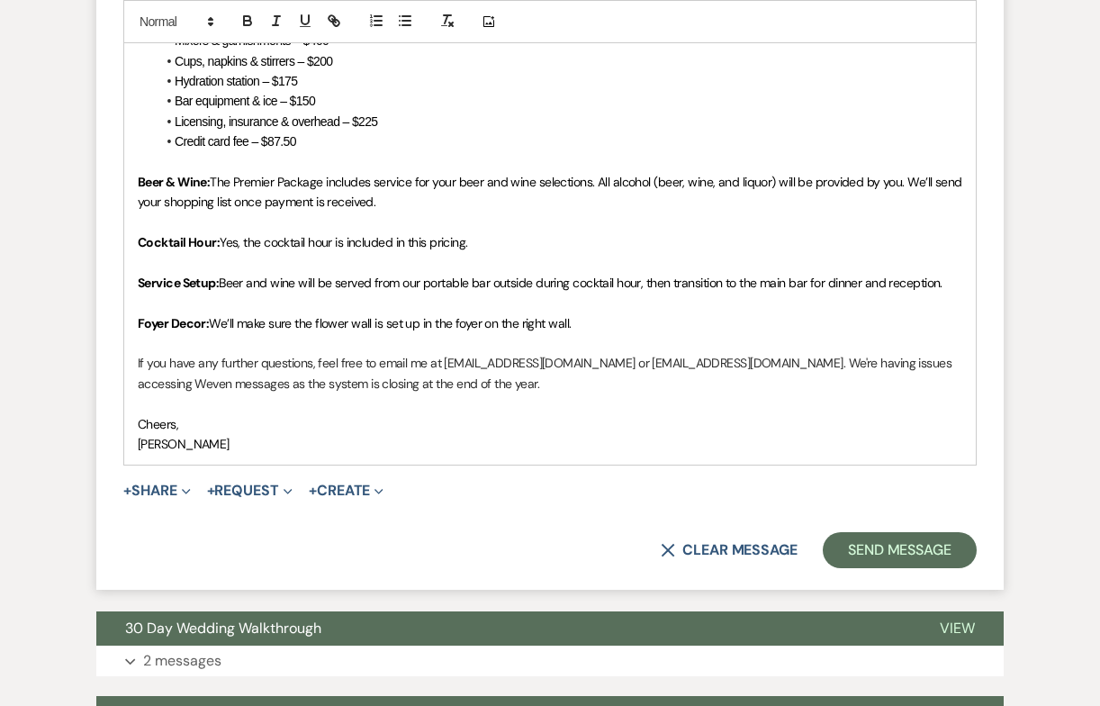
scroll to position [5109, 0]
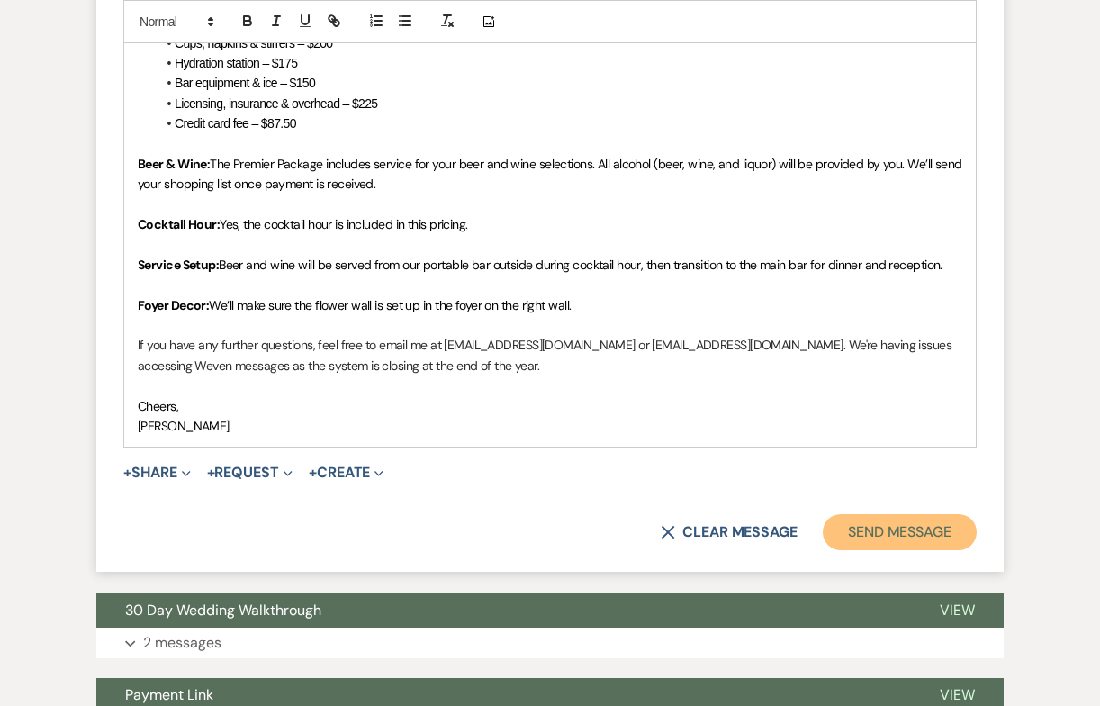
click at [929, 514] on button "Send Message" at bounding box center [900, 532] width 154 height 36
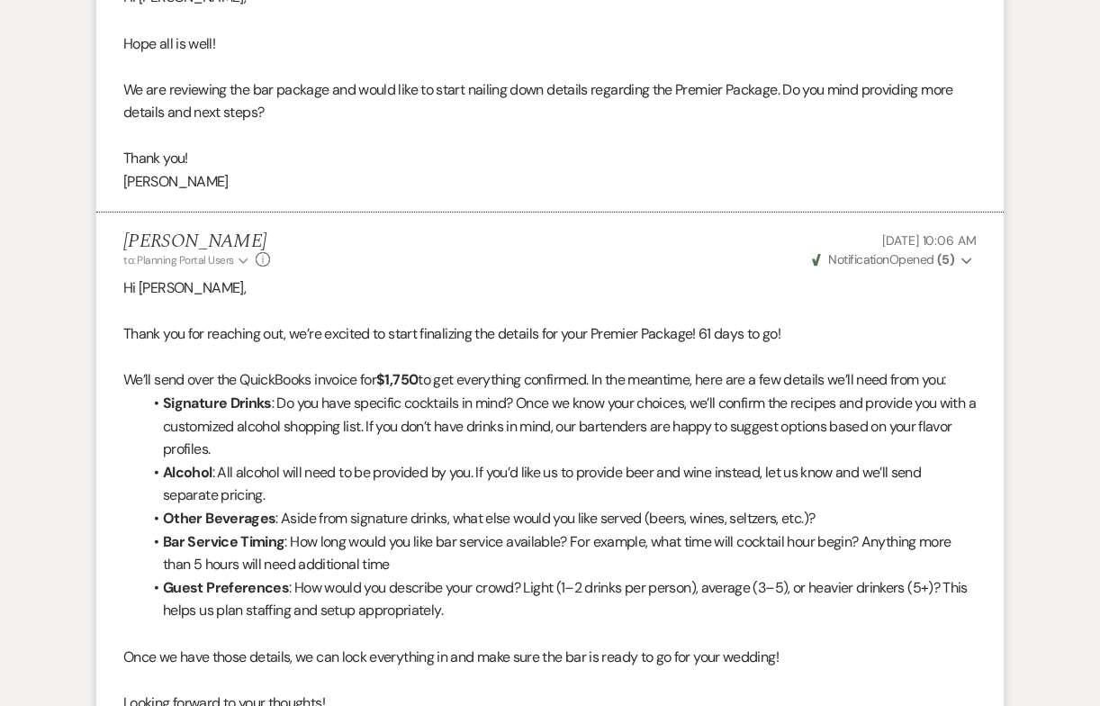
scroll to position [417, 0]
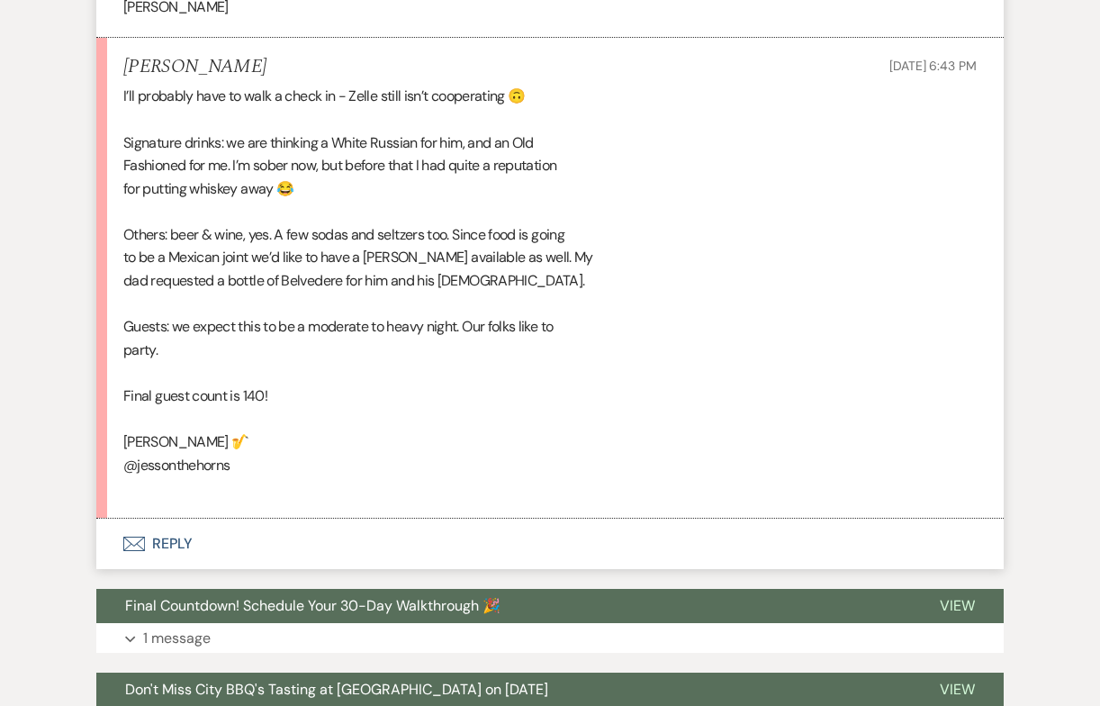
scroll to position [2606, 0]
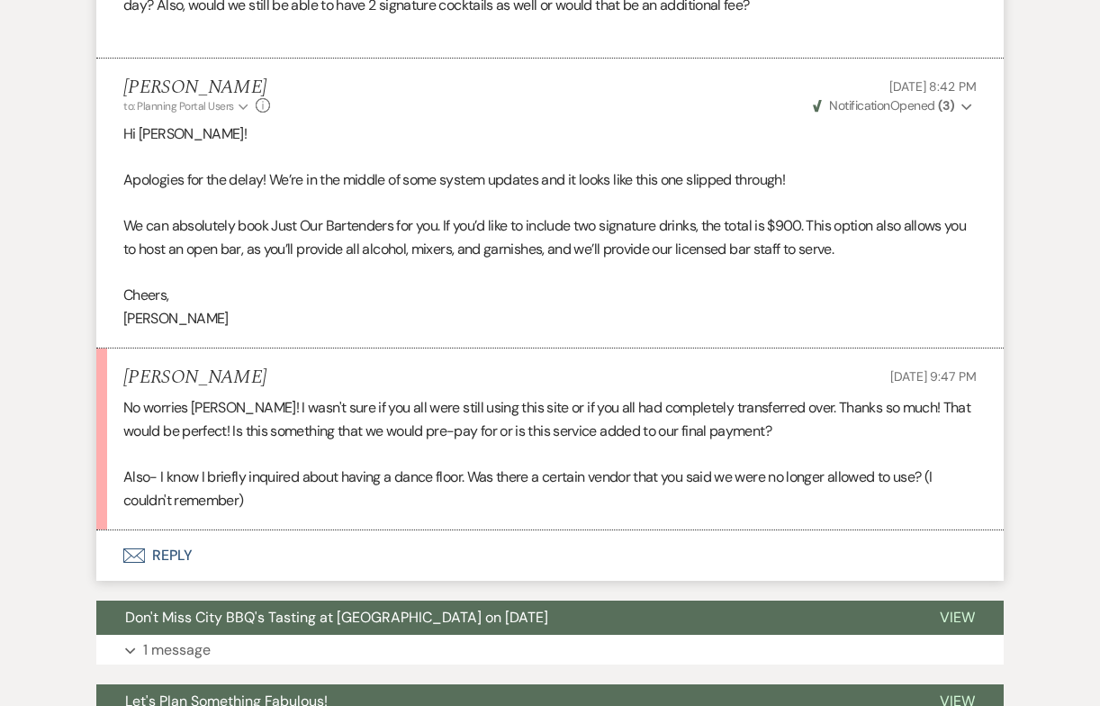
scroll to position [699, 0]
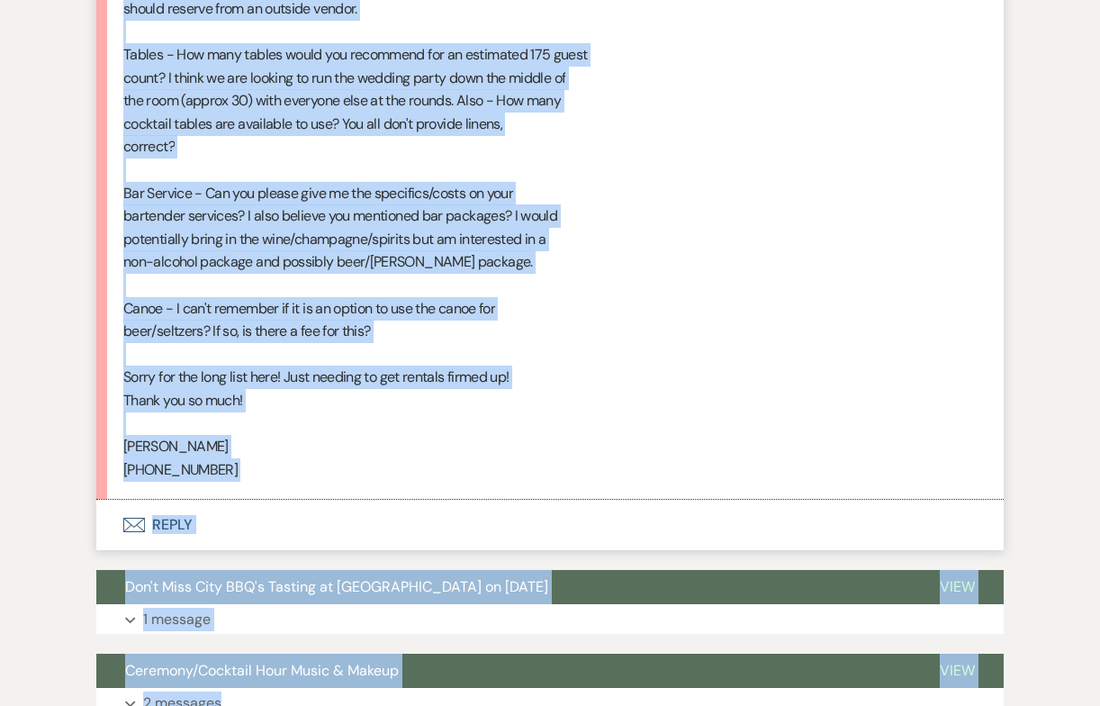
scroll to position [2784, 0]
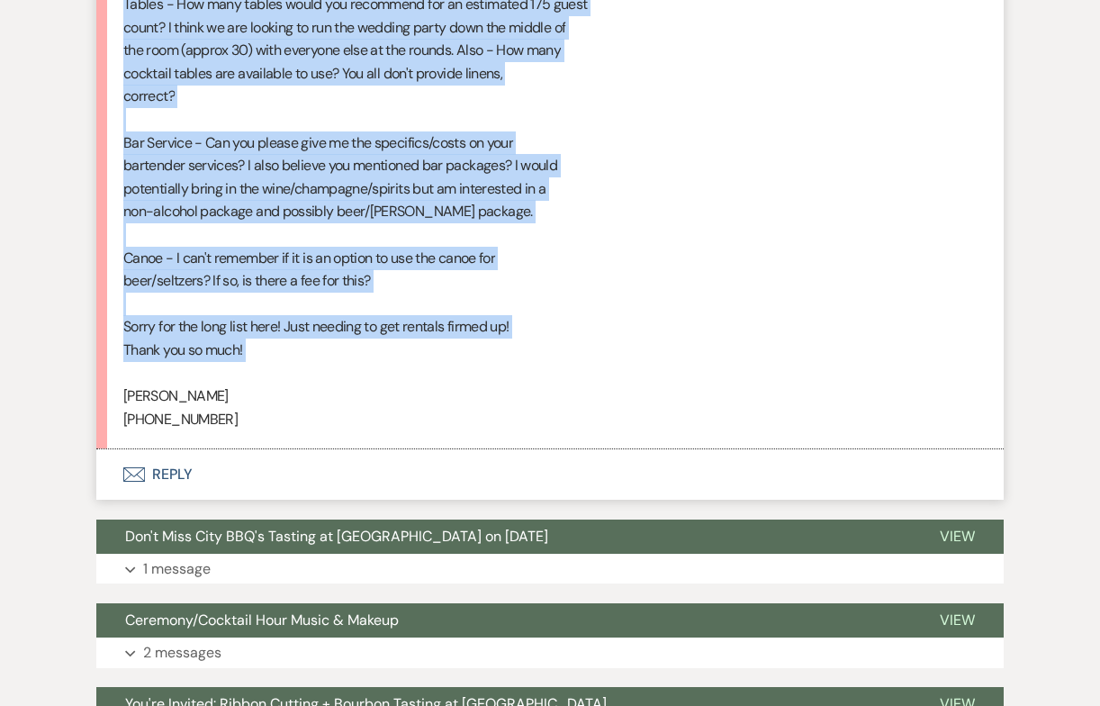
drag, startPoint x: 123, startPoint y: 282, endPoint x: 350, endPoint y: 367, distance: 242.4
click at [350, 367] on div "Hi Angela! Hope all is well! We had a few venue questions for you as we begin t…" at bounding box center [549, 15] width 853 height 829
copy div "Hi Angela! Hope all is well! We had a few venue questions for you as we begin t…"
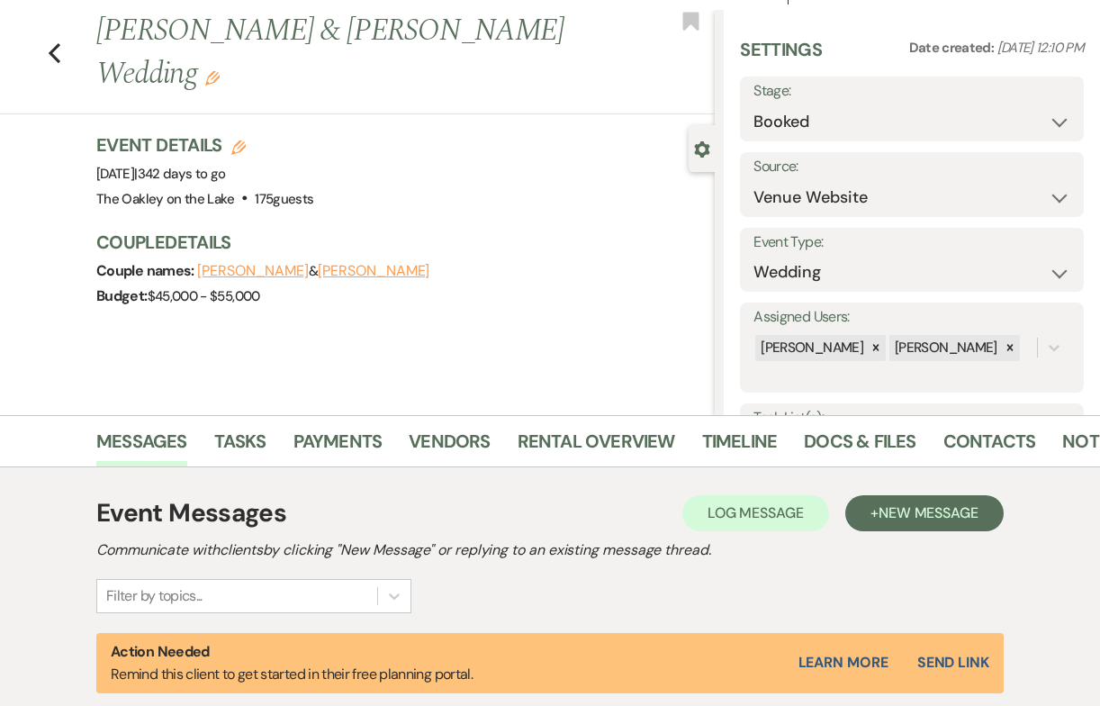
scroll to position [0, 0]
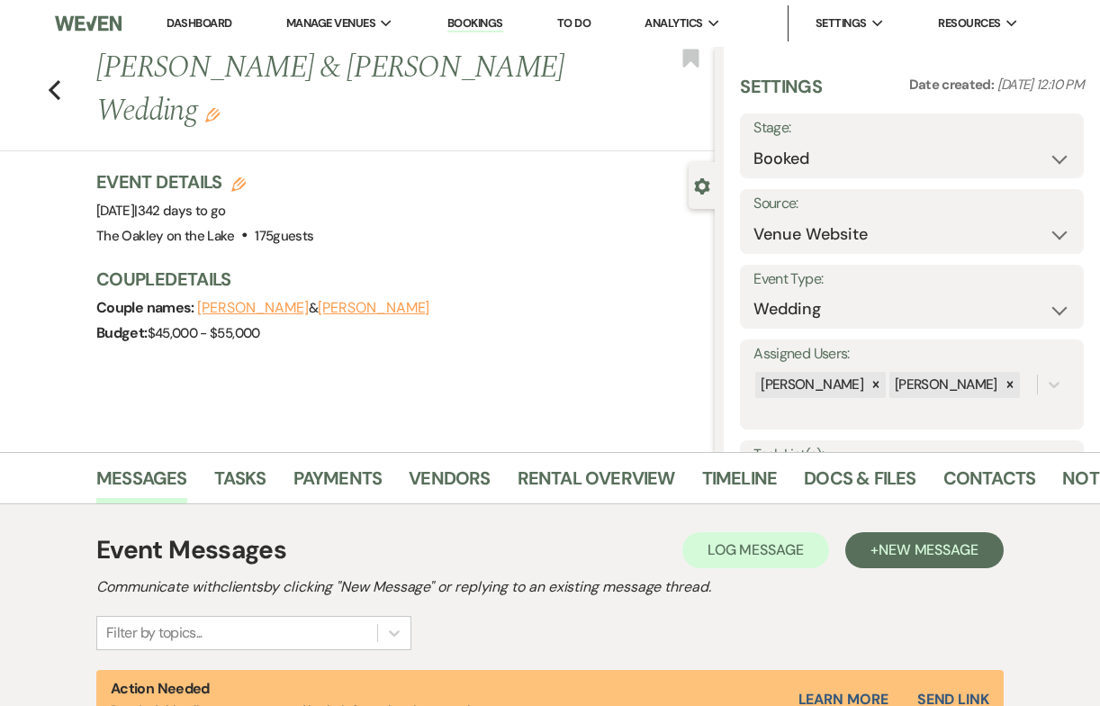
drag, startPoint x: 170, startPoint y: 69, endPoint x: 564, endPoint y: 72, distance: 394.3
click at [564, 72] on h1 "Claire Carder & Zachary Miller's Wedding Edit" at bounding box center [340, 90] width 488 height 86
copy h1 "Carder & Zachary Miller's Wedding"
click at [521, 130] on h1 "Claire Carder & Zachary Miller's Wedding Edit" at bounding box center [340, 90] width 488 height 86
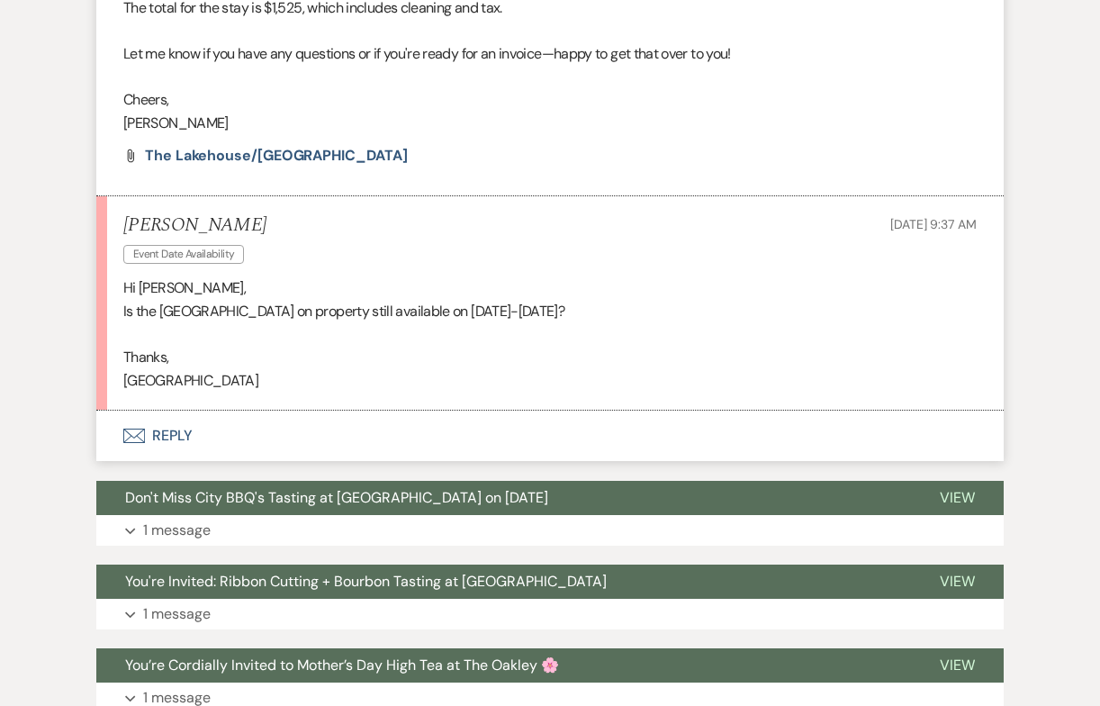
scroll to position [821, 0]
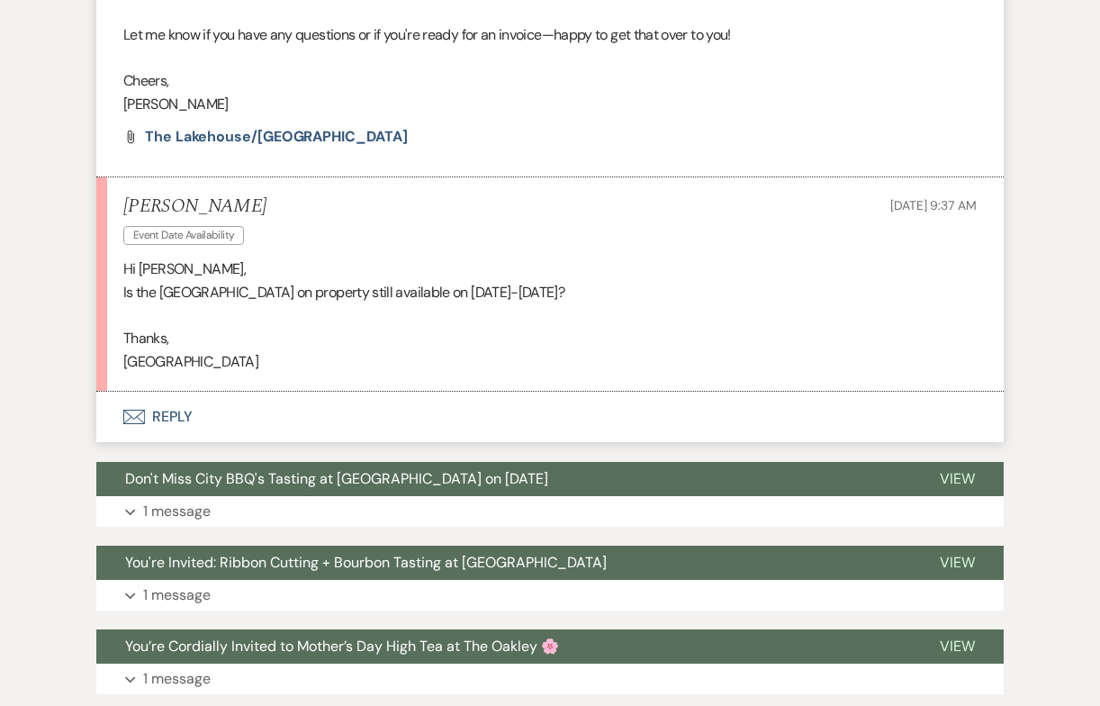
click at [181, 424] on button "Envelope Reply" at bounding box center [549, 417] width 907 height 50
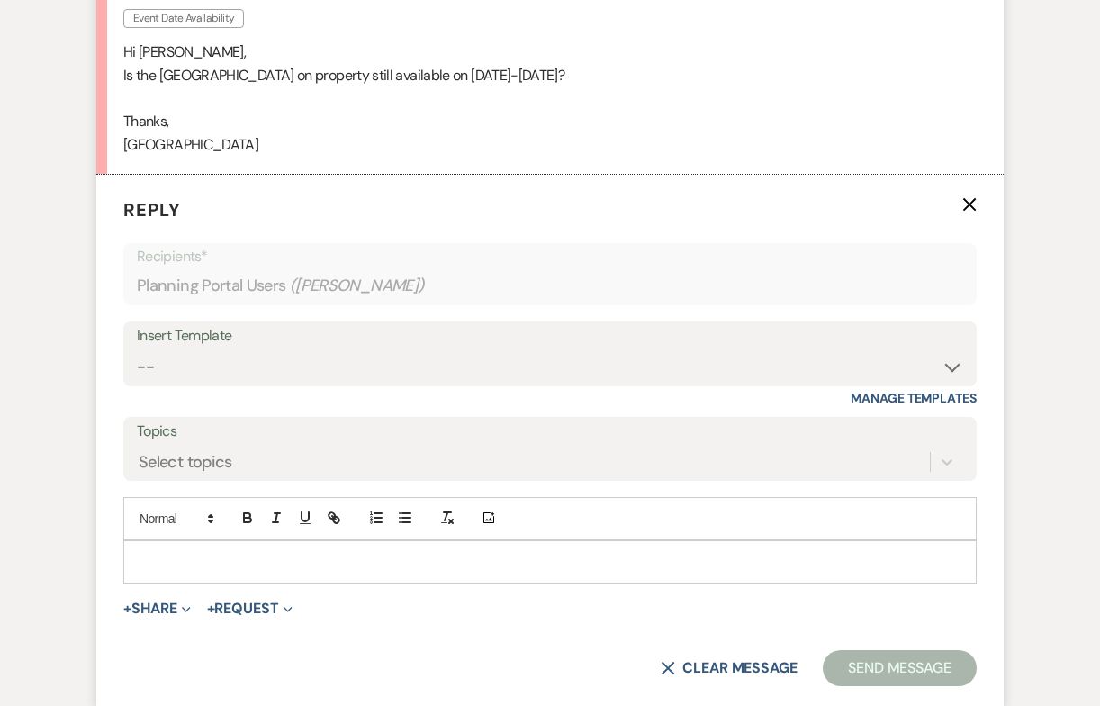
scroll to position [1046, 0]
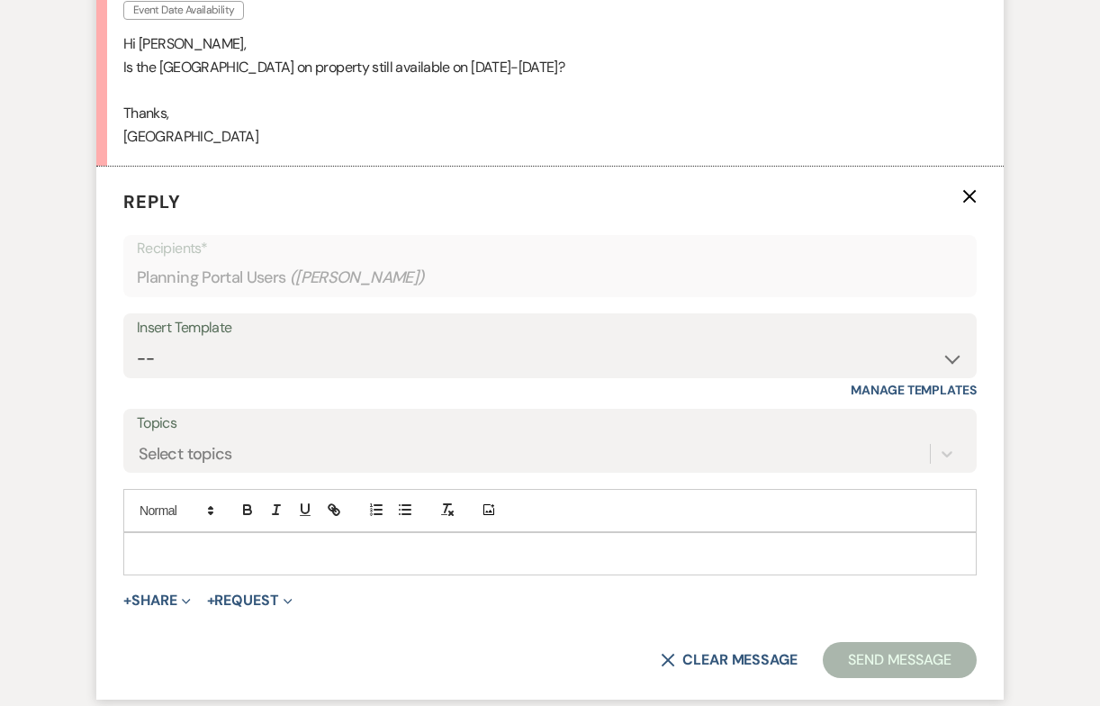
click at [356, 546] on p at bounding box center [550, 554] width 825 height 20
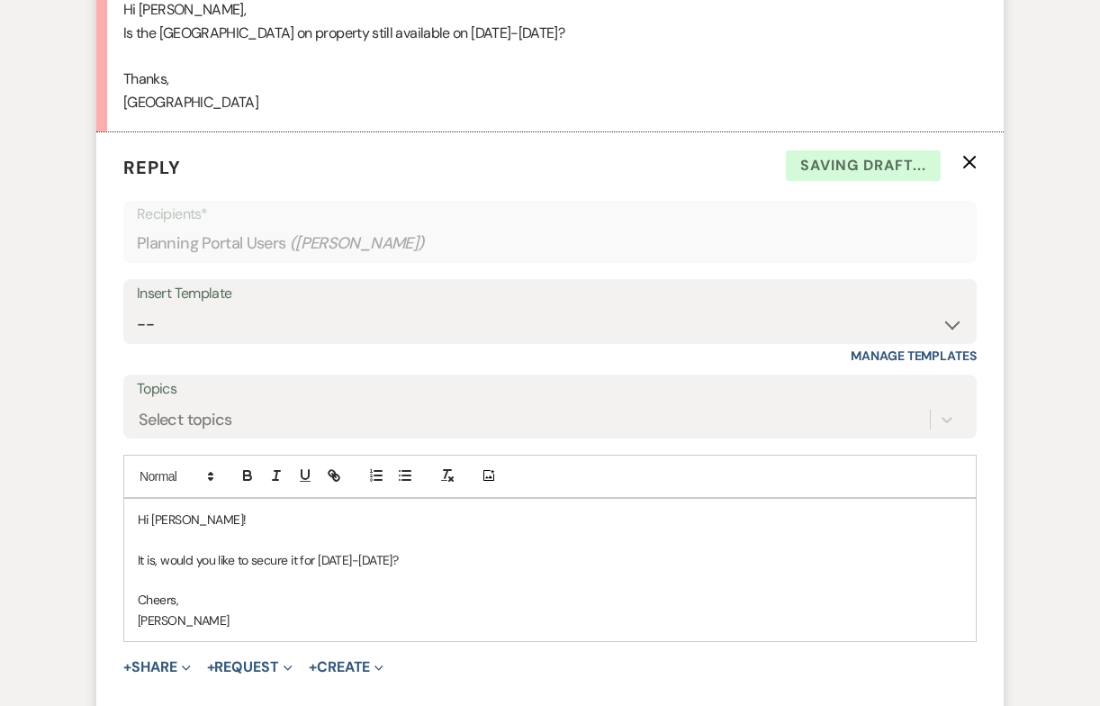
scroll to position [1082, 0]
click at [163, 557] on p "It is, would you like to secure it for November 6-8, 2026?" at bounding box center [550, 558] width 825 height 20
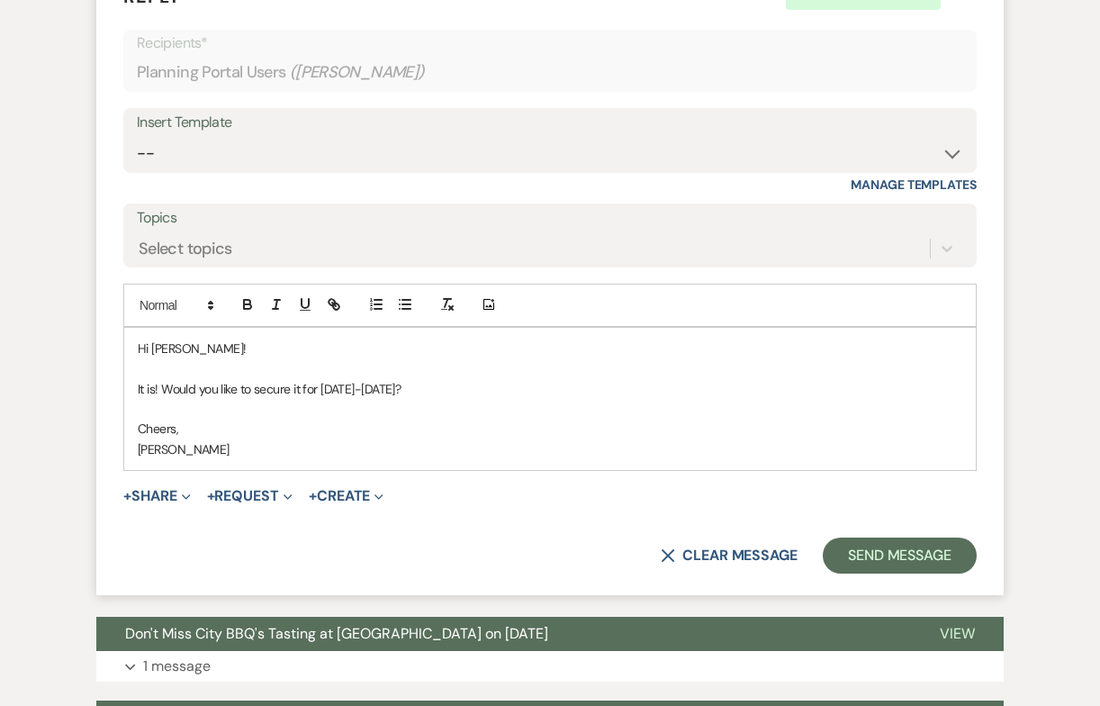
scroll to position [1276, 0]
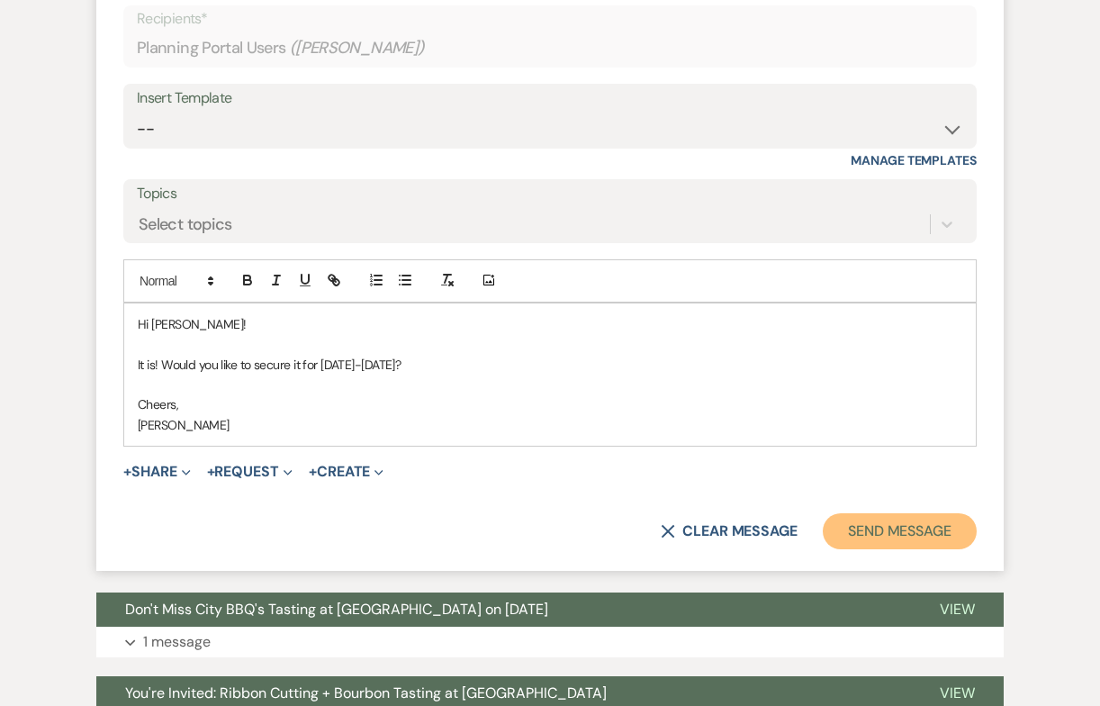
click at [912, 530] on button "Send Message" at bounding box center [900, 531] width 154 height 36
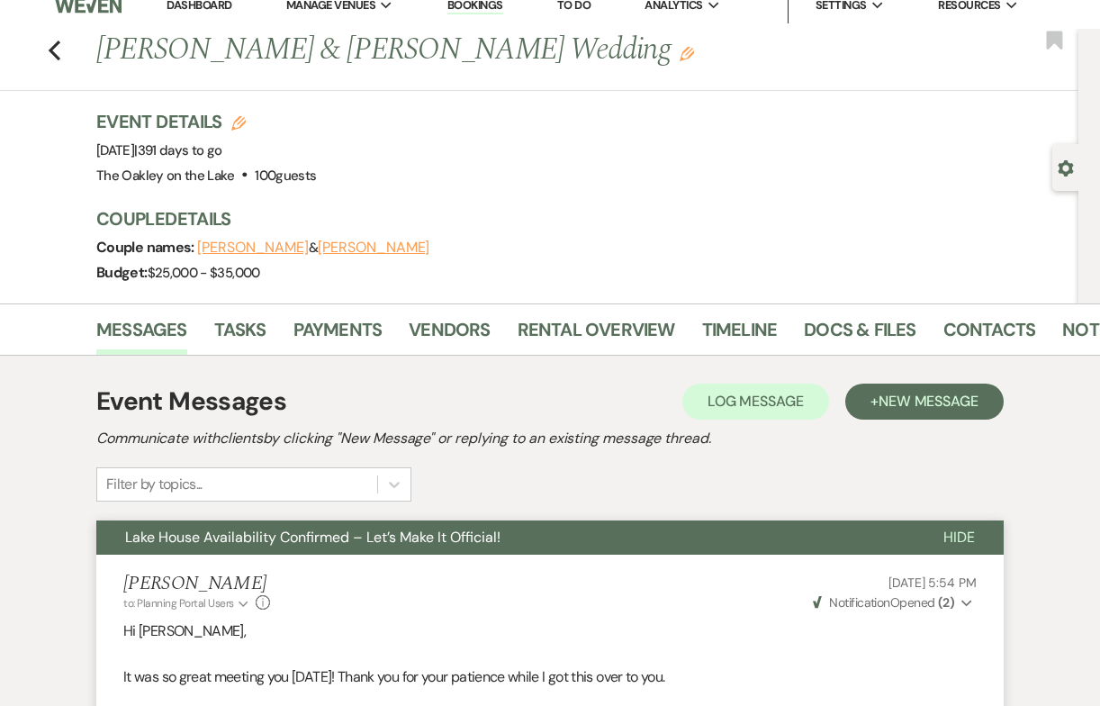
scroll to position [0, 0]
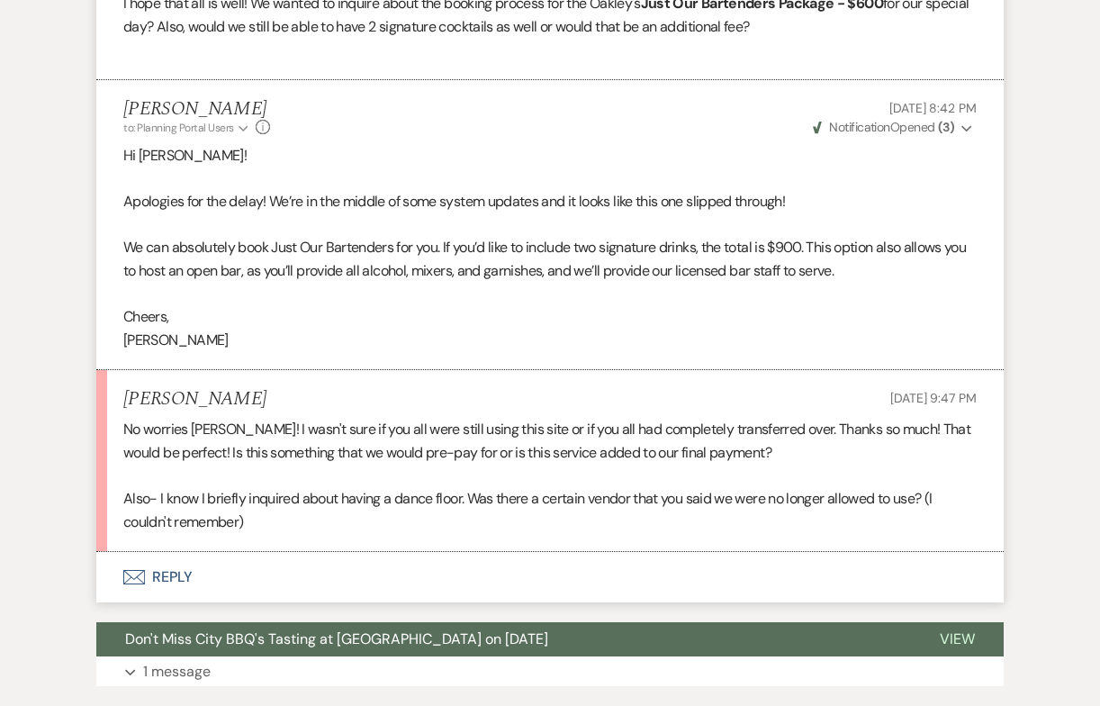
scroll to position [658, 0]
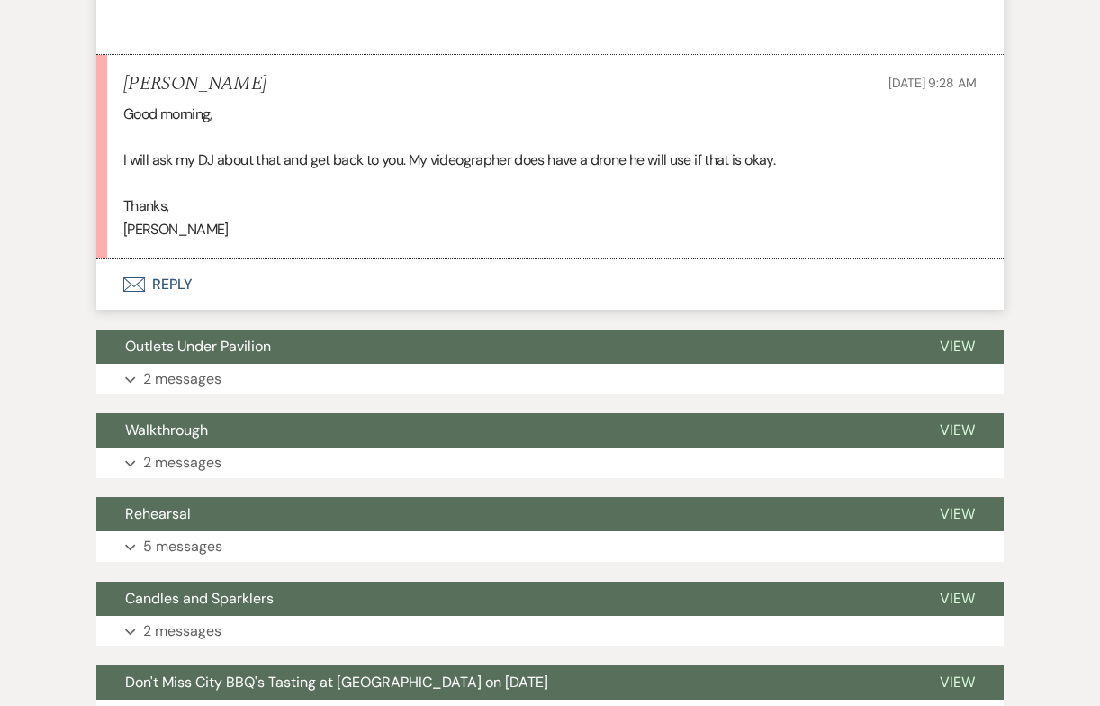
scroll to position [969, 0]
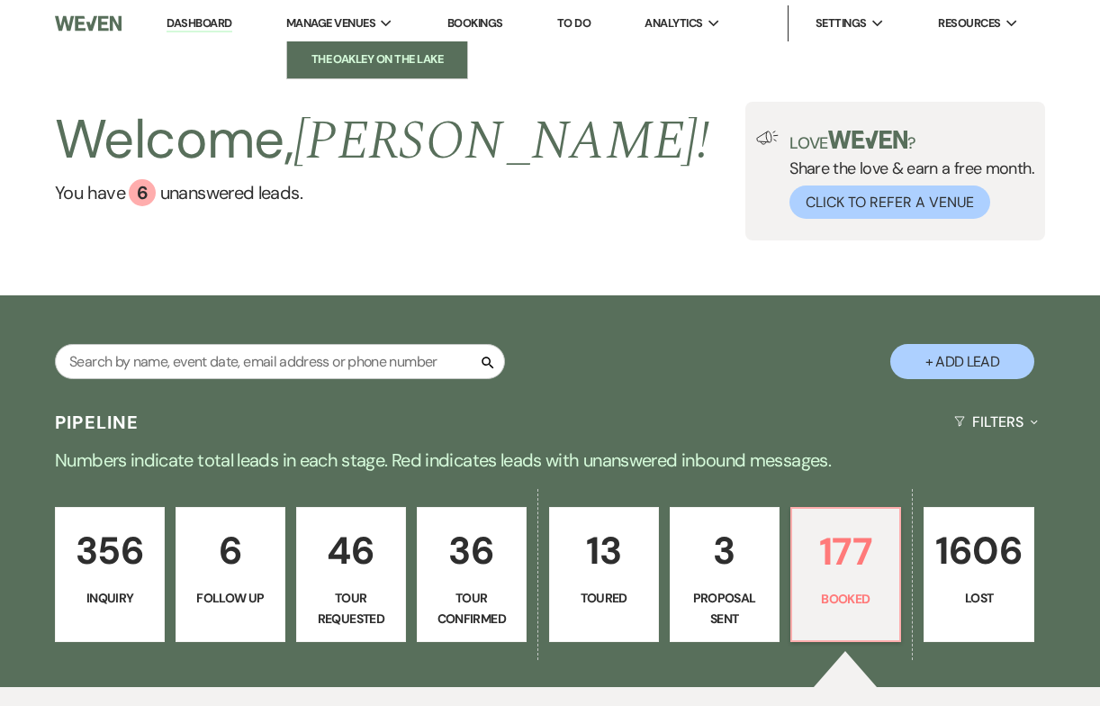
click at [362, 58] on li "The Oakley on the Lake" at bounding box center [377, 59] width 162 height 18
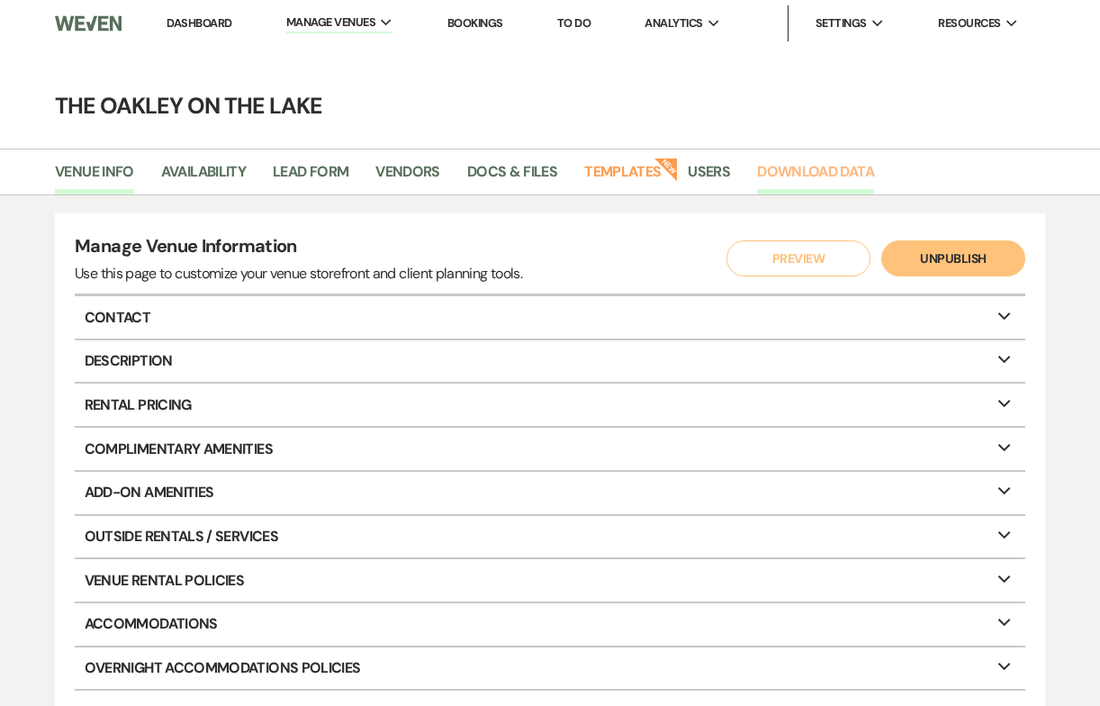
click at [806, 175] on link "Download Data" at bounding box center [815, 177] width 117 height 34
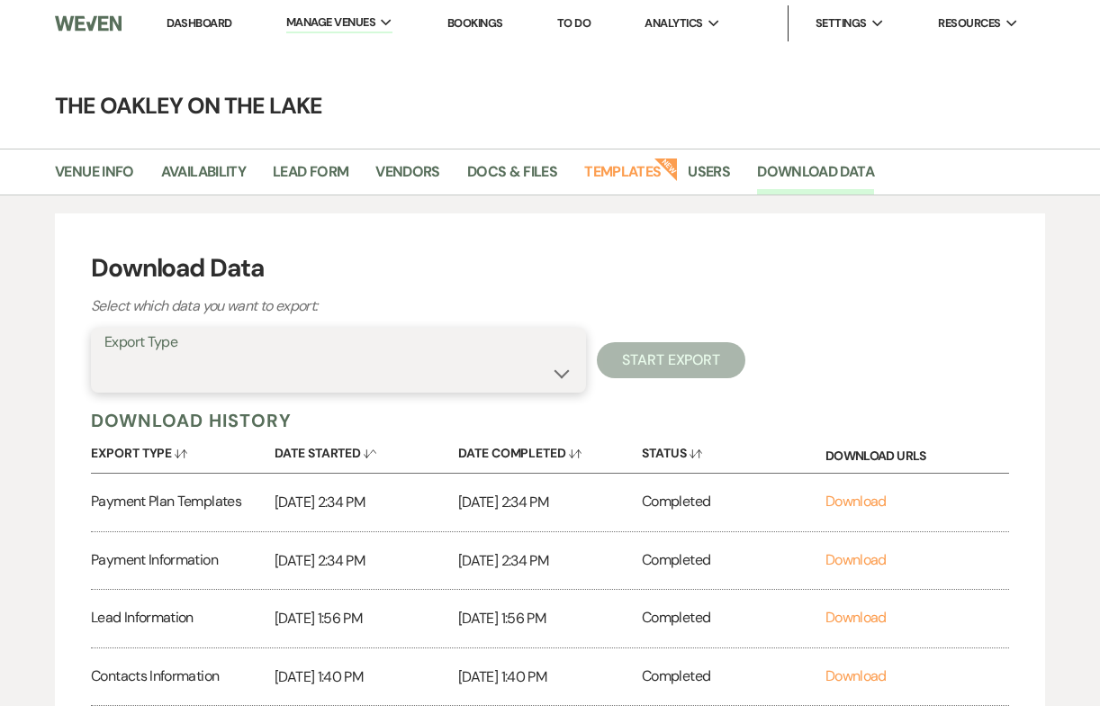
click at [397, 376] on select "Availability Calendar Information Category Templates Contacts Information Event…" at bounding box center [338, 373] width 468 height 35
click at [104, 356] on select "Availability Calendar Information Category Templates Contacts Information Event…" at bounding box center [338, 373] width 468 height 35
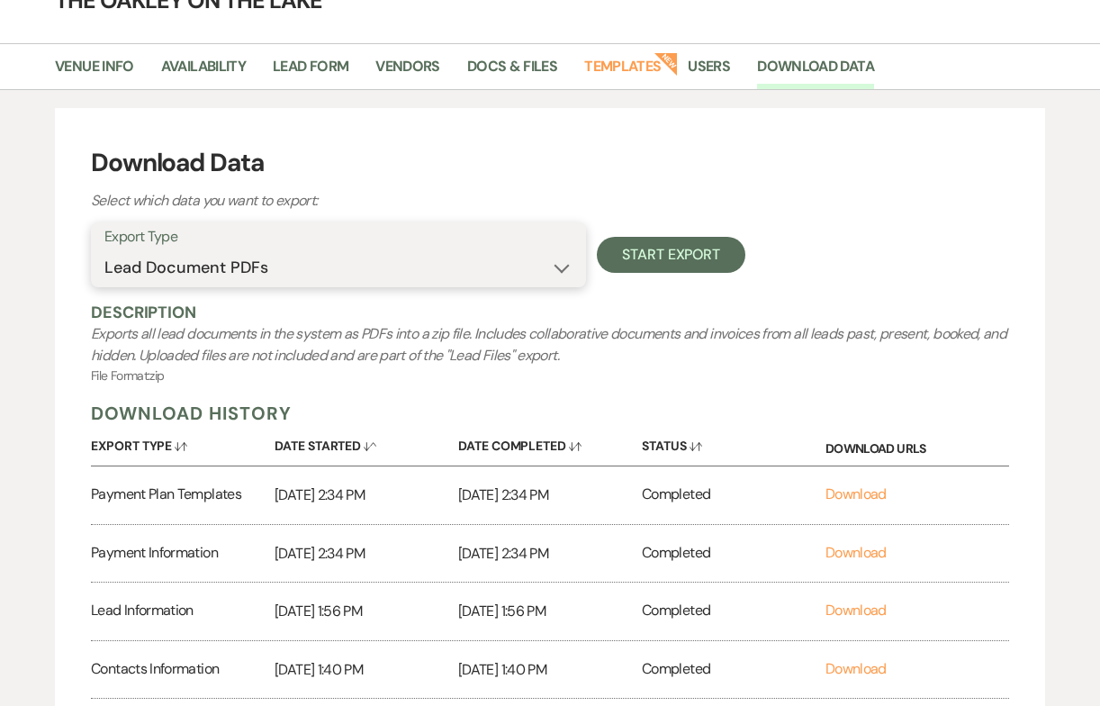
scroll to position [107, 0]
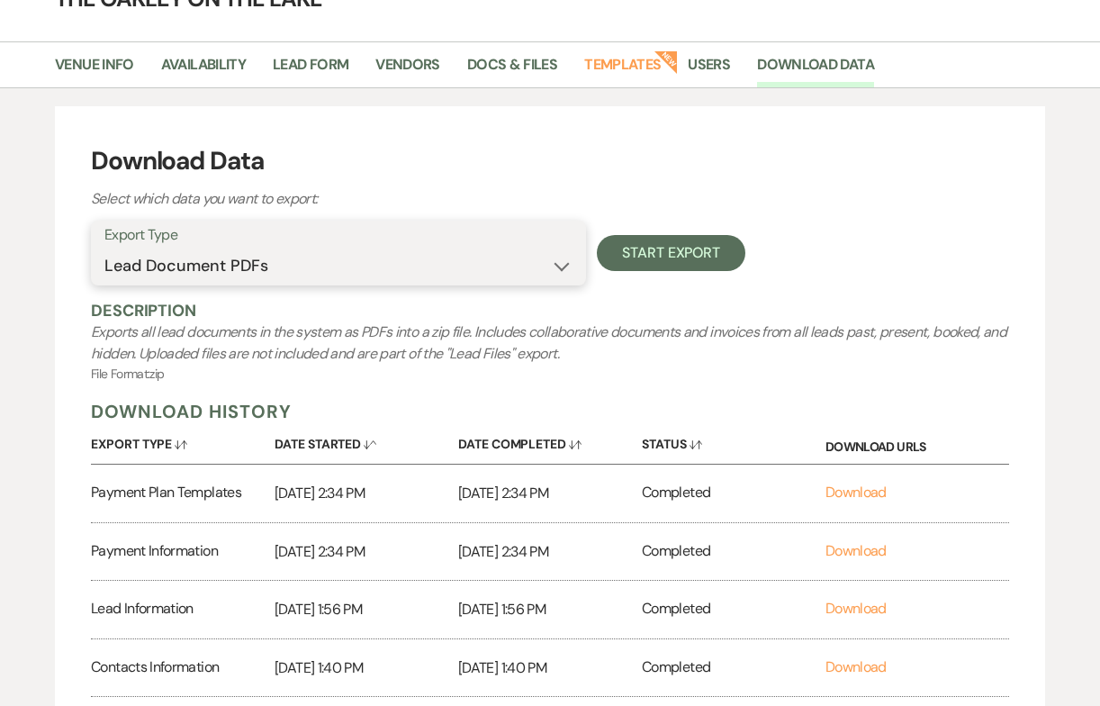
click at [337, 270] on select "Availability Calendar Information Category Templates Contacts Information Event…" at bounding box center [338, 265] width 468 height 35
select select "rentalOverview"
click at [104, 248] on select "Availability Calendar Information Category Templates Contacts Information Event…" at bounding box center [338, 265] width 468 height 35
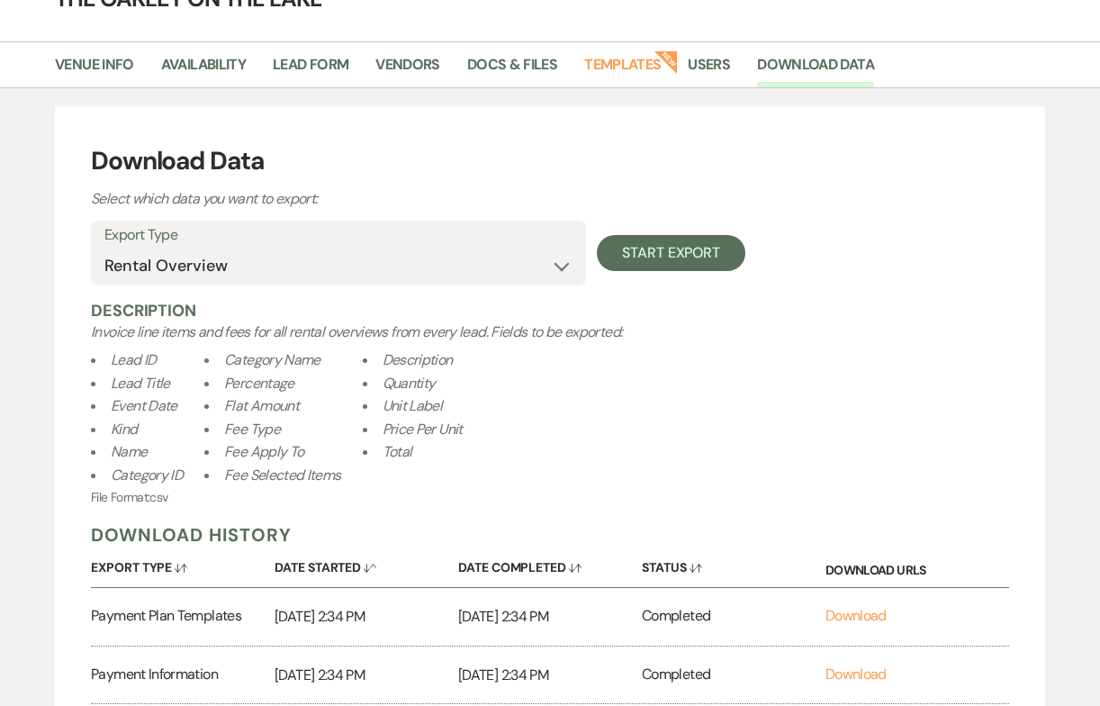
click at [337, 247] on label "Export Type" at bounding box center [338, 235] width 468 height 26
click at [342, 267] on select "Availability Calendar Information Category Templates Contacts Information Event…" at bounding box center [338, 265] width 468 height 35
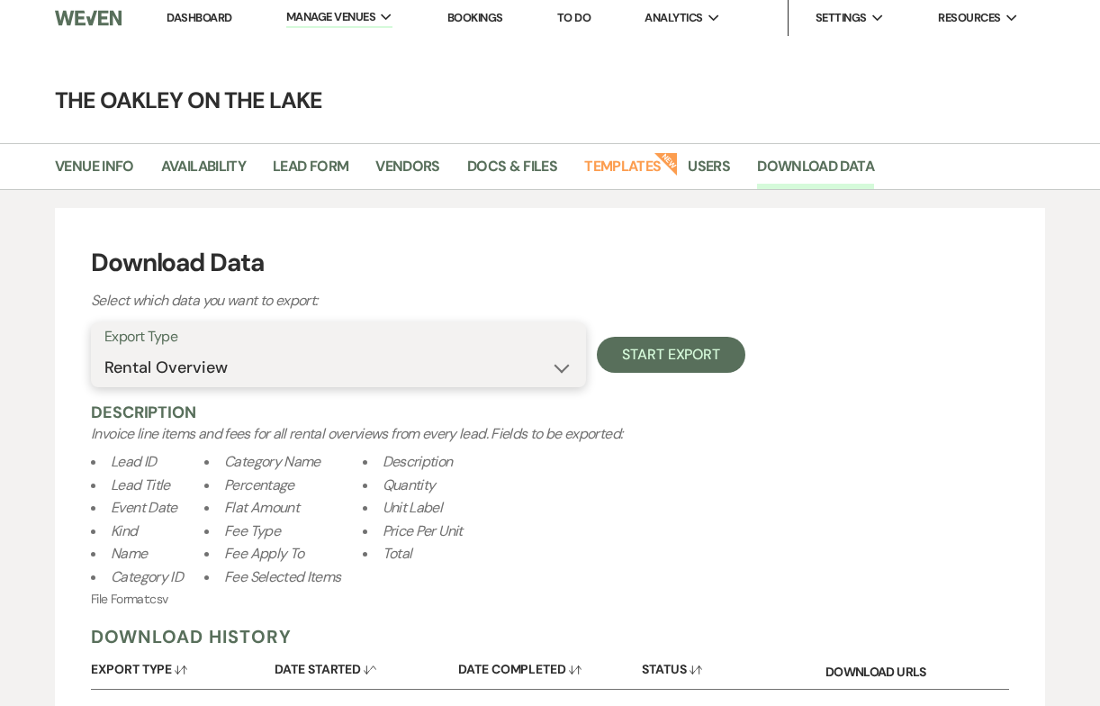
scroll to position [0, 0]
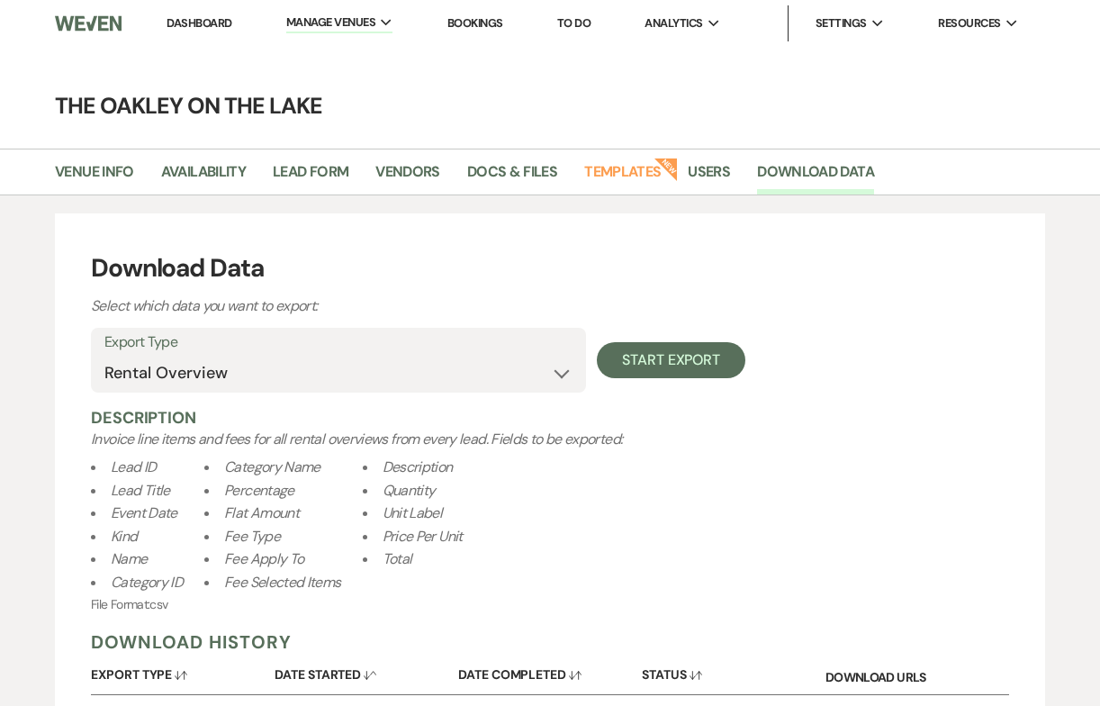
click at [458, 23] on link "Bookings" at bounding box center [475, 22] width 56 height 15
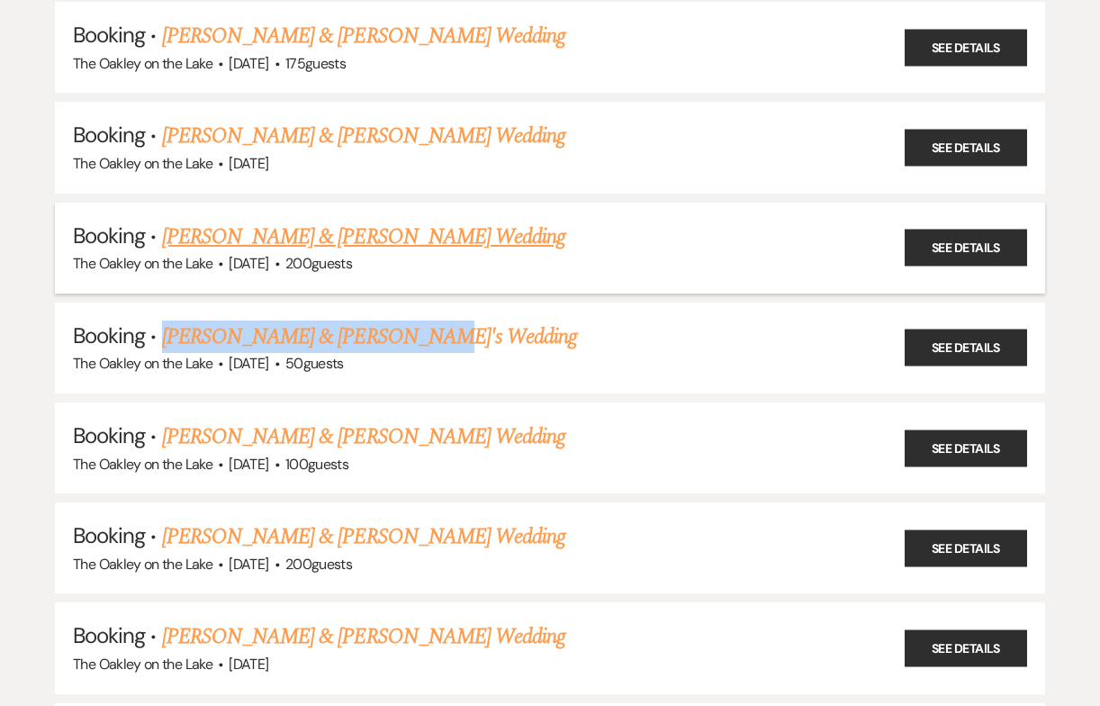
scroll to position [5890, 0]
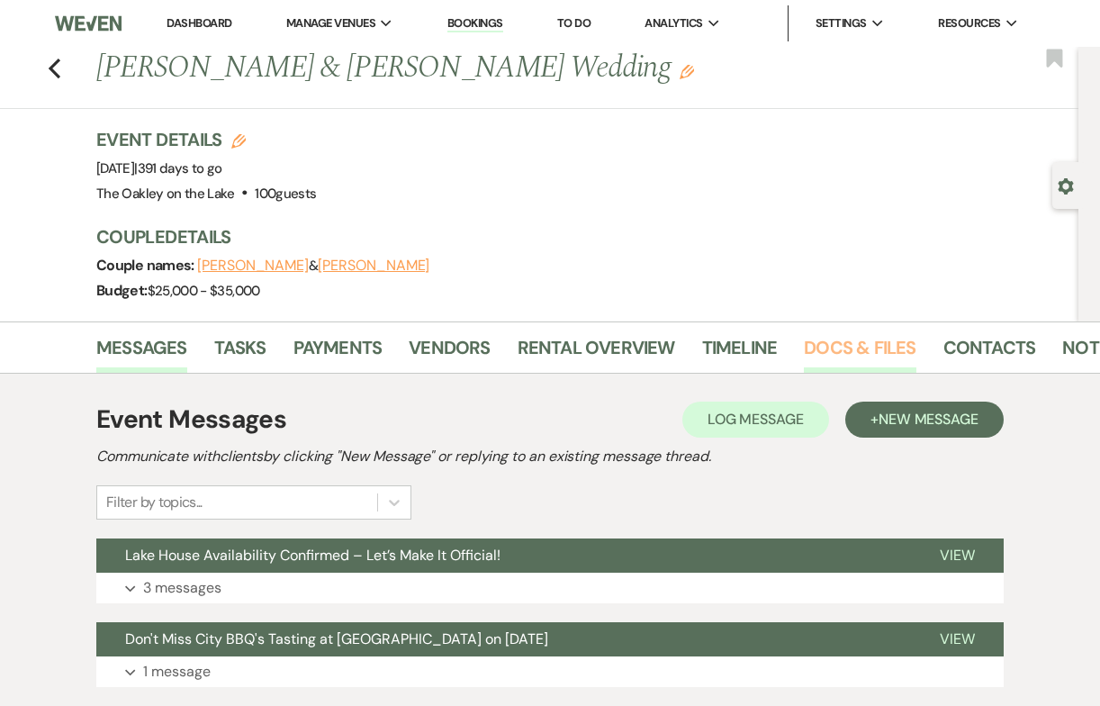
click at [868, 344] on link "Docs & Files" at bounding box center [860, 353] width 112 height 40
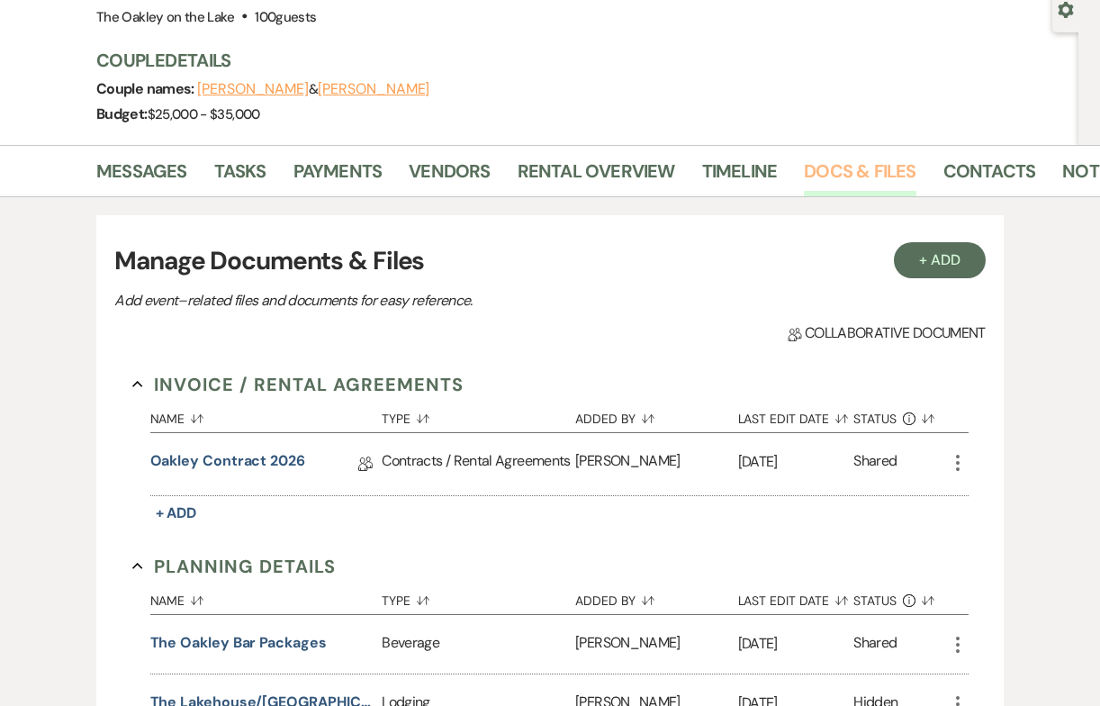
scroll to position [183, 0]
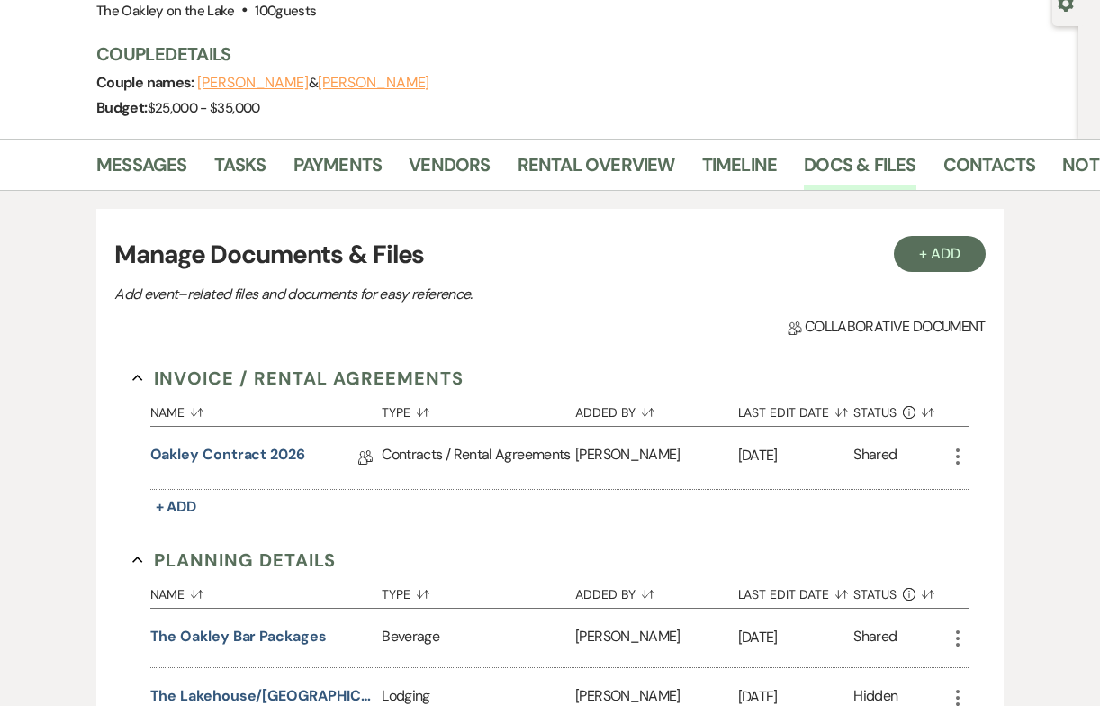
click at [964, 457] on icon "More" at bounding box center [958, 457] width 22 height 22
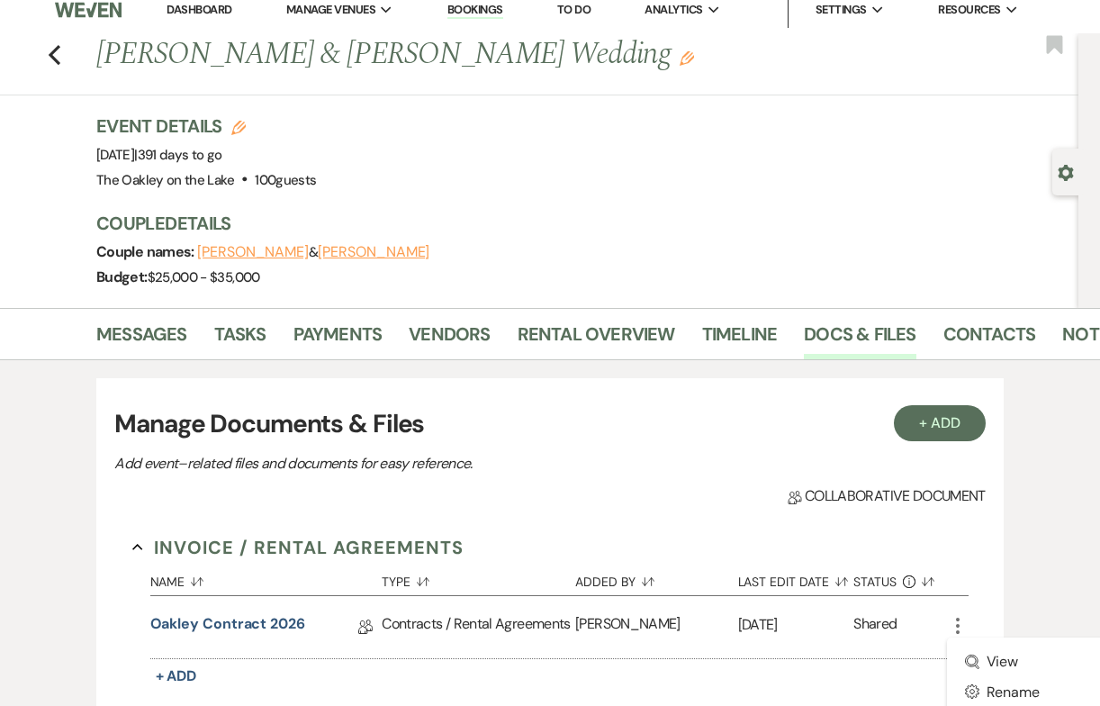
scroll to position [0, 0]
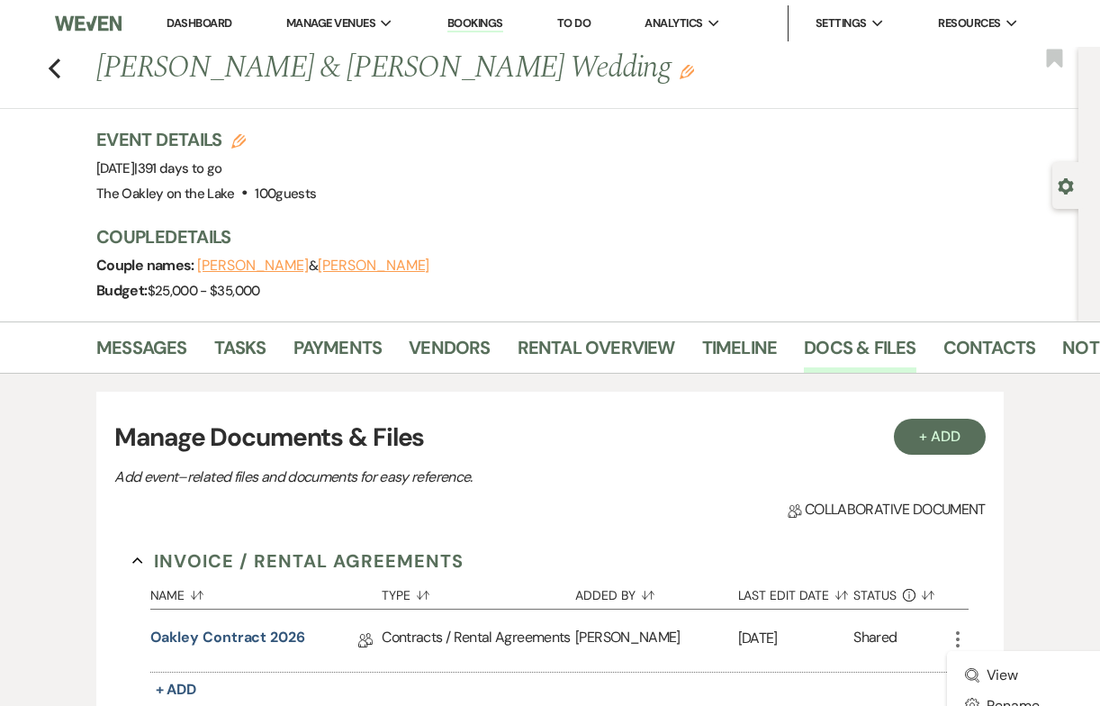
drag, startPoint x: 590, startPoint y: 73, endPoint x: 101, endPoint y: 74, distance: 489.7
click at [101, 74] on h1 "[PERSON_NAME] & [PERSON_NAME] Wedding Edit" at bounding box center [485, 68] width 779 height 43
copy h1 "[PERSON_NAME] & [PERSON_NAME] Wedding"
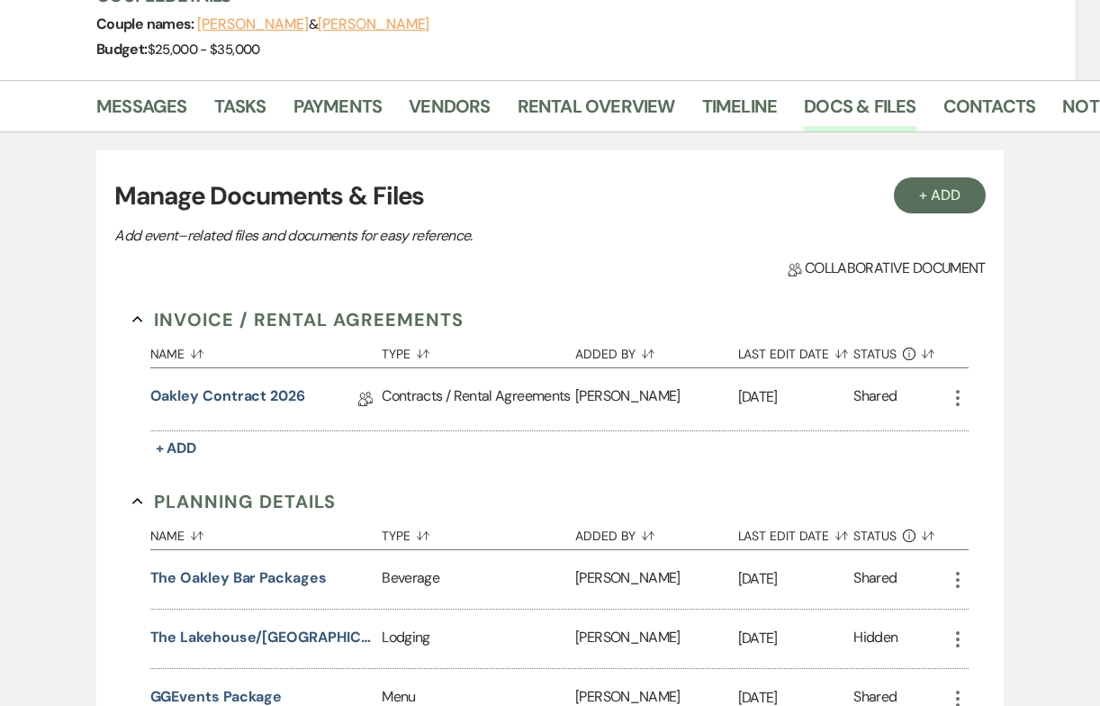
scroll to position [296, 0]
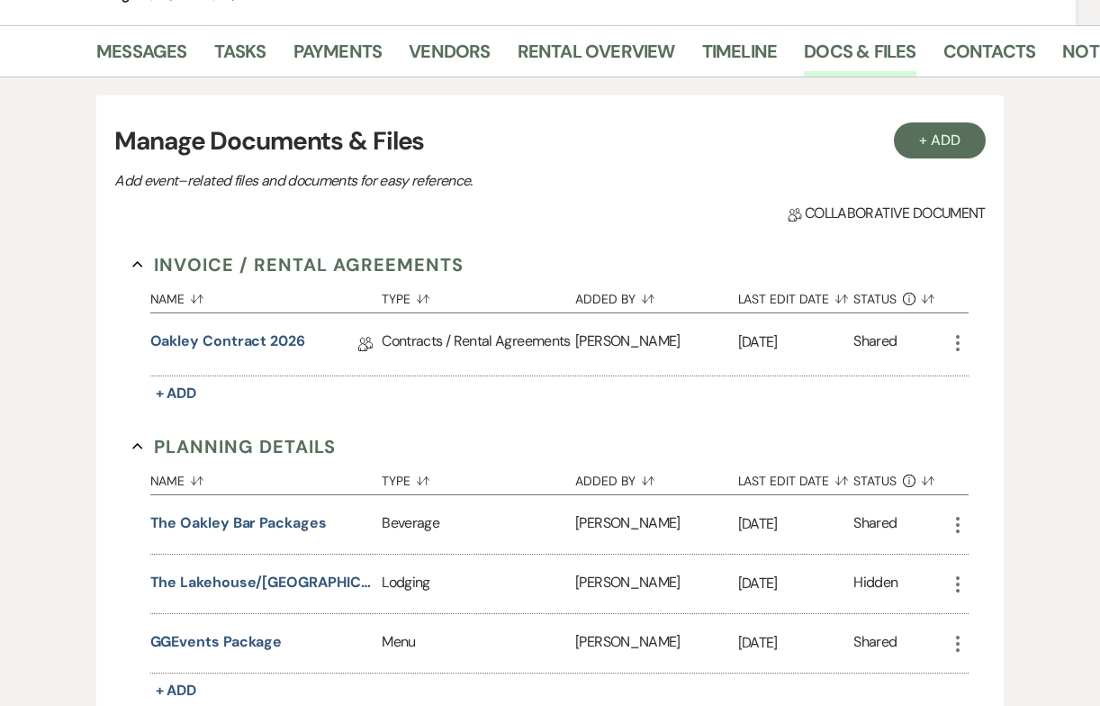
click at [965, 340] on icon "More" at bounding box center [958, 343] width 22 height 22
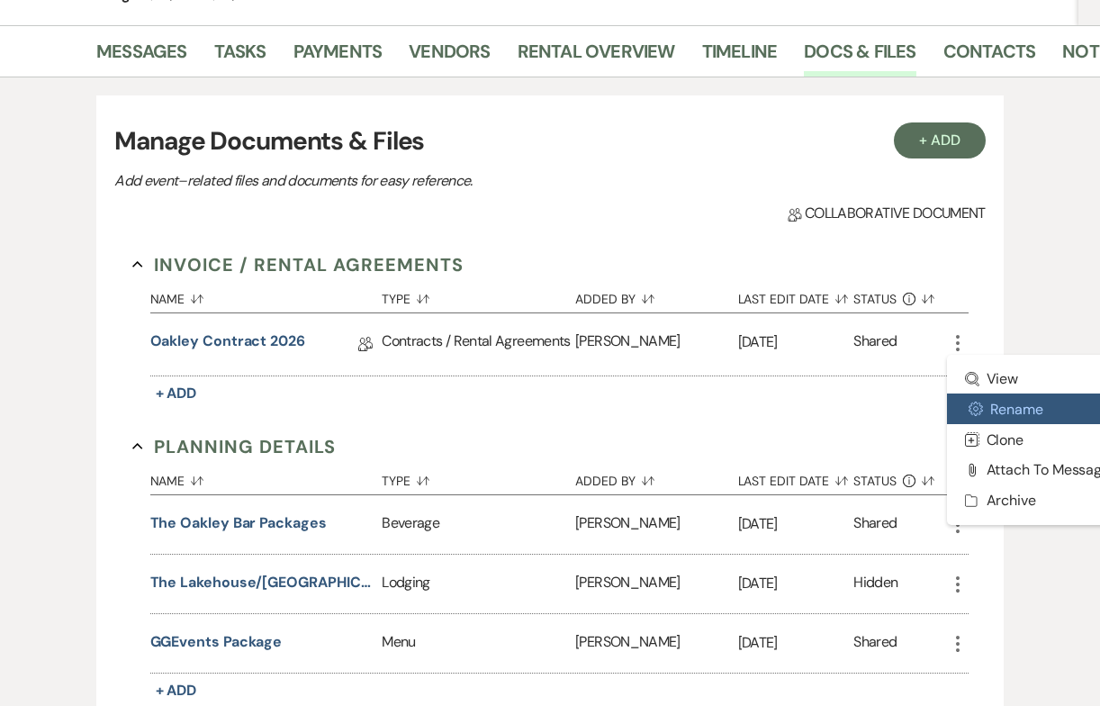
click at [1000, 414] on button "Settings Gear Rename" at bounding box center [1038, 408] width 182 height 31
select select "10"
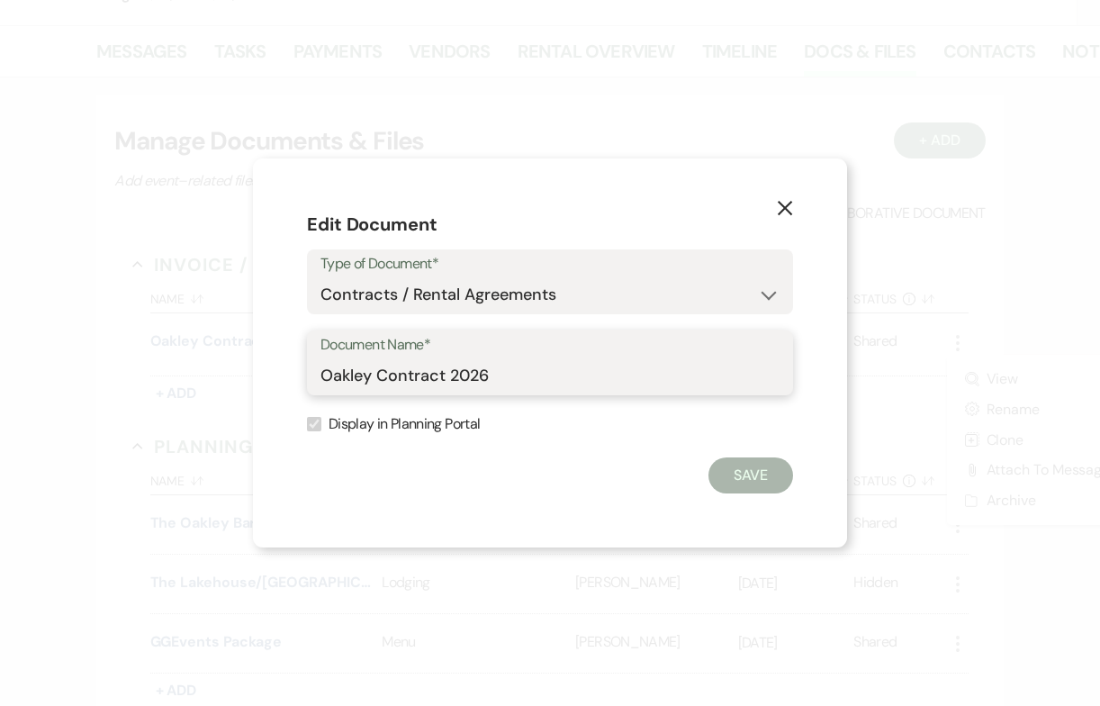
click at [321, 378] on input "Oakley Contract 2026" at bounding box center [549, 375] width 459 height 35
paste input "[PERSON_NAME] & [PERSON_NAME] Wedding"
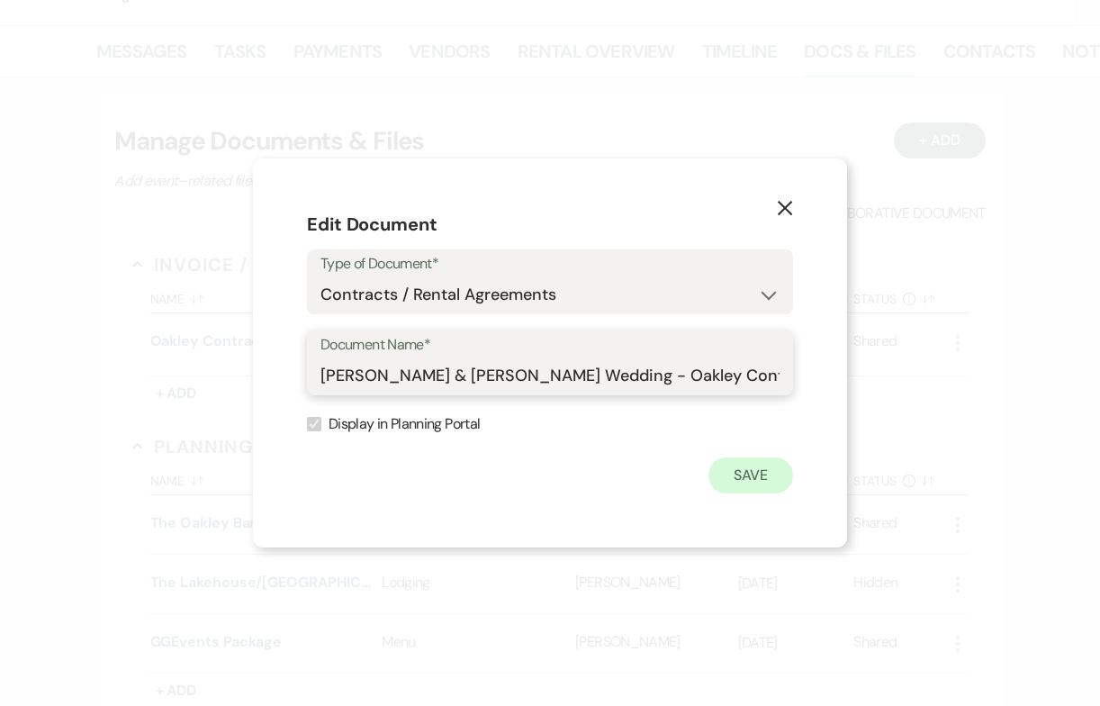
type input "[PERSON_NAME] & [PERSON_NAME] Wedding - Oakley Contract 2026"
click at [766, 473] on button "Save" at bounding box center [750, 475] width 85 height 36
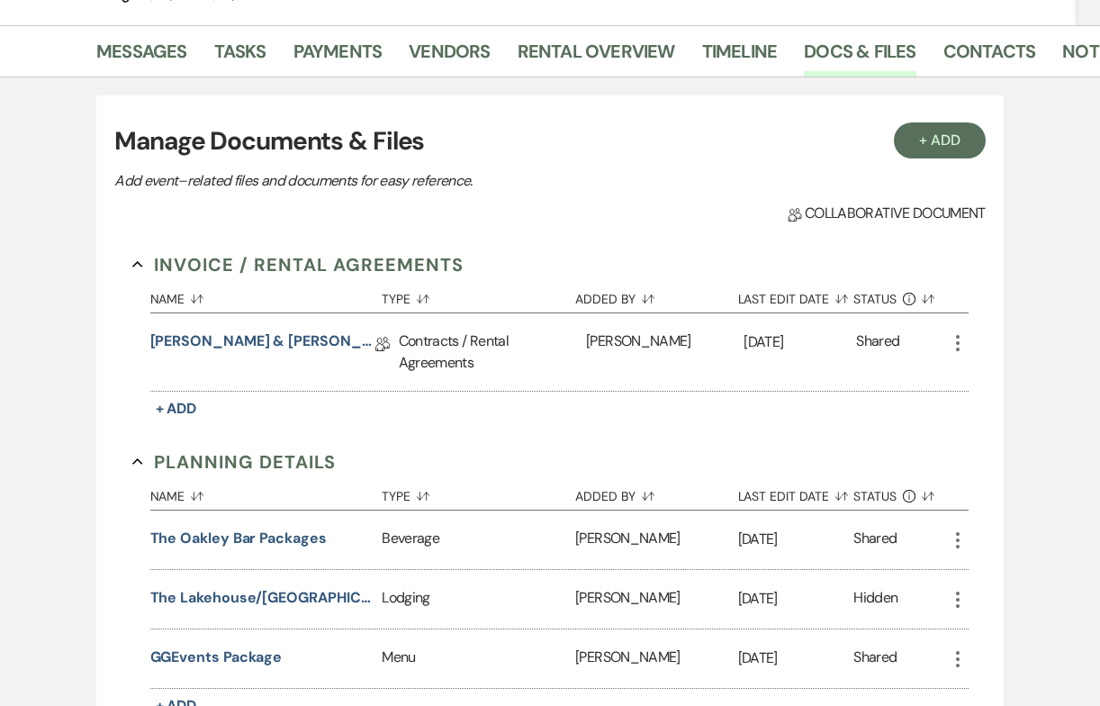
click at [956, 347] on use "button" at bounding box center [958, 343] width 4 height 16
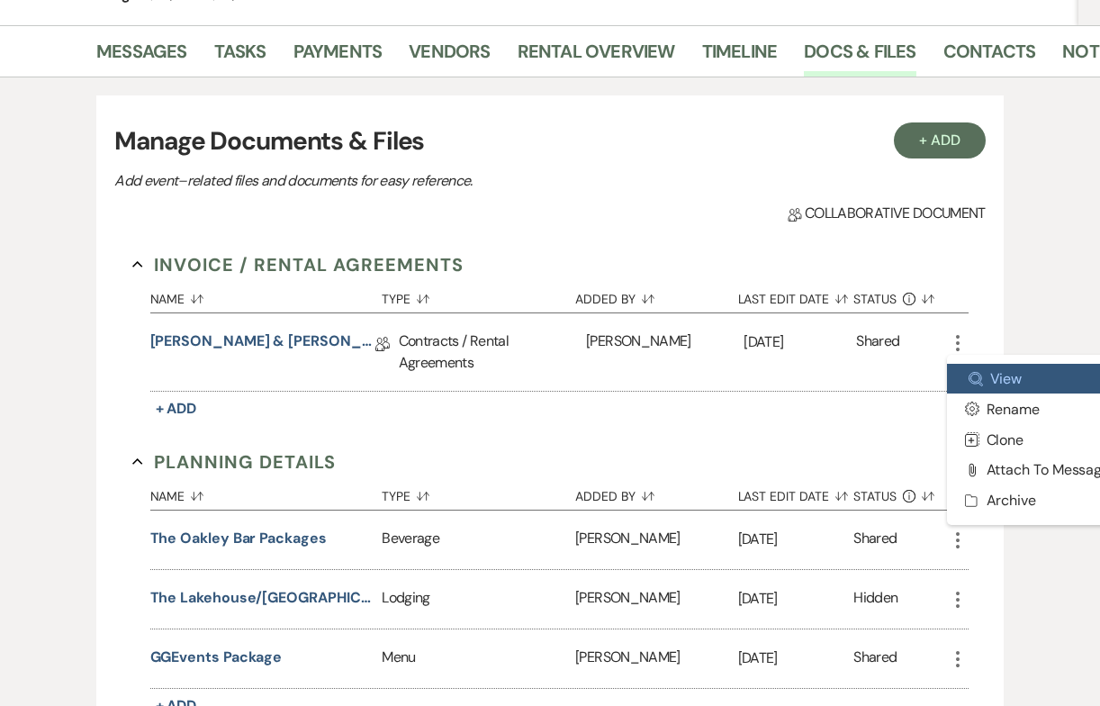
click at [960, 378] on link "Zoom View" at bounding box center [1038, 379] width 182 height 31
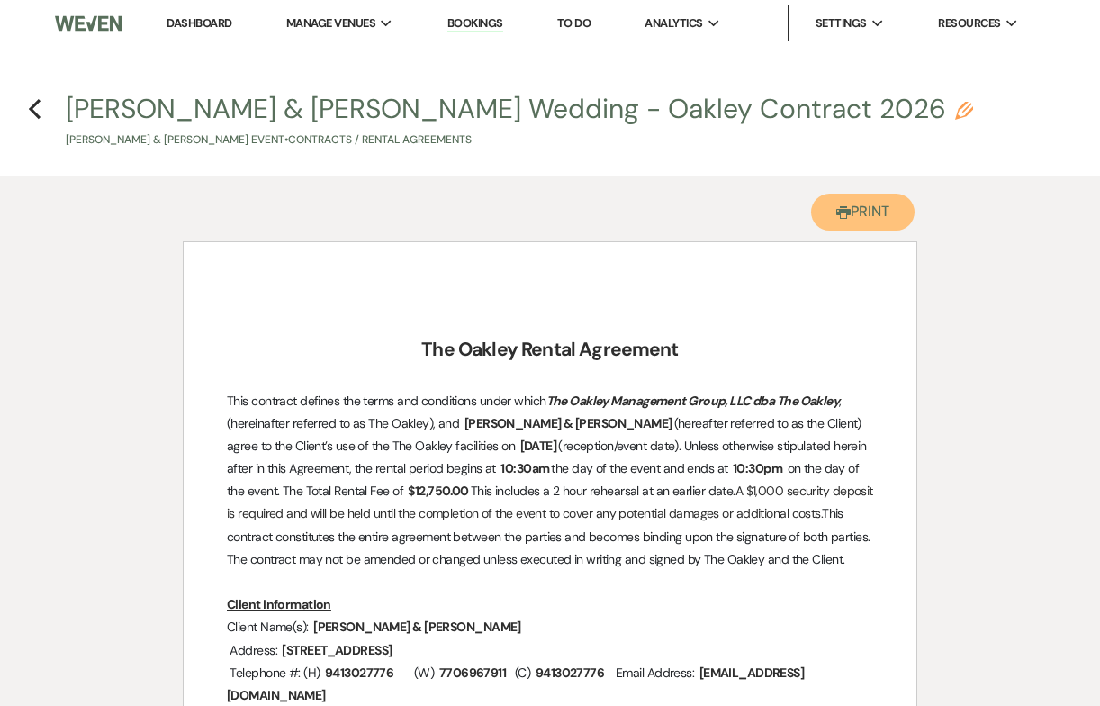
click at [866, 203] on button "Printer Print" at bounding box center [863, 212] width 104 height 37
